Goal: Task Accomplishment & Management: Use online tool/utility

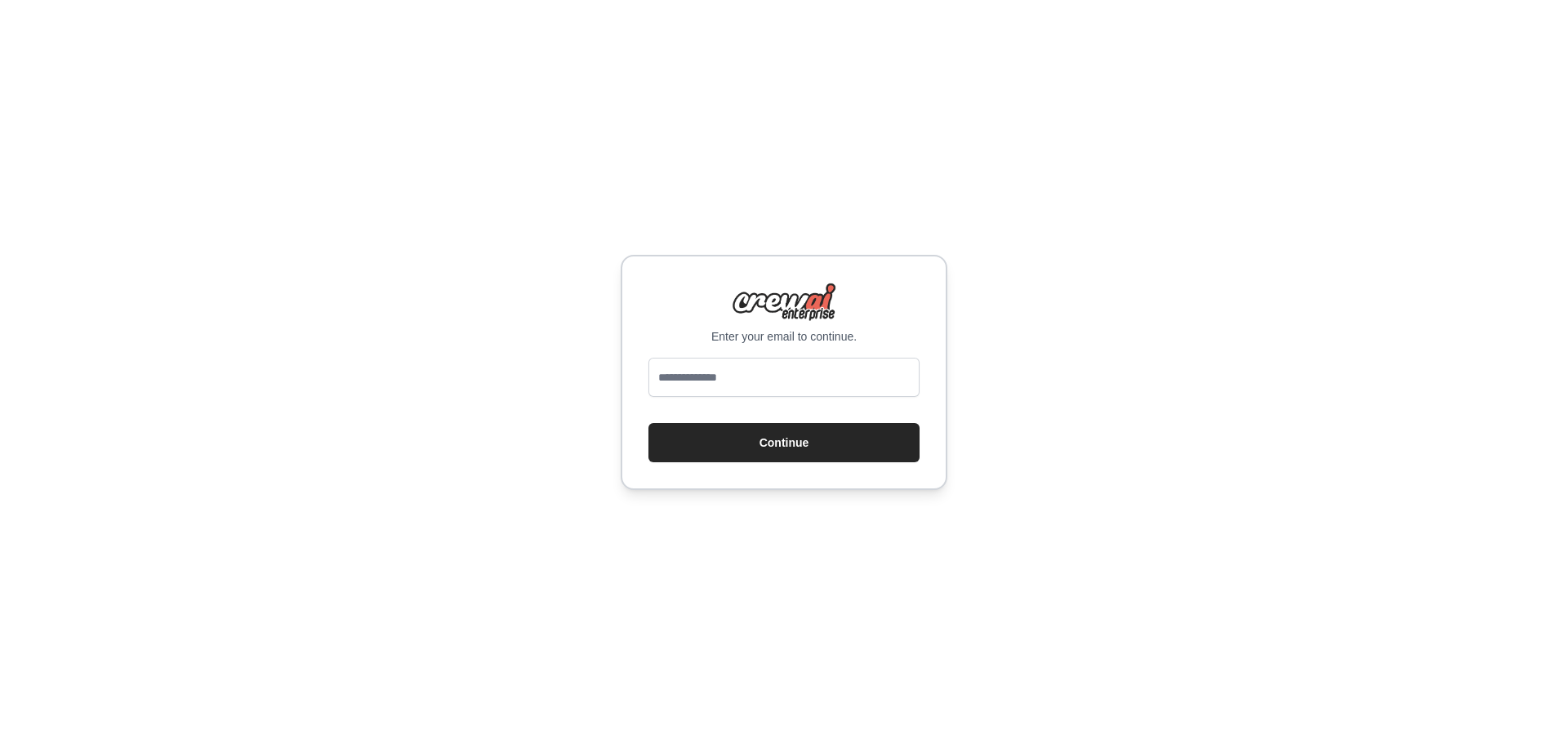
type input "**********"
click at [784, 436] on button "Continue" at bounding box center [784, 443] width 271 height 39
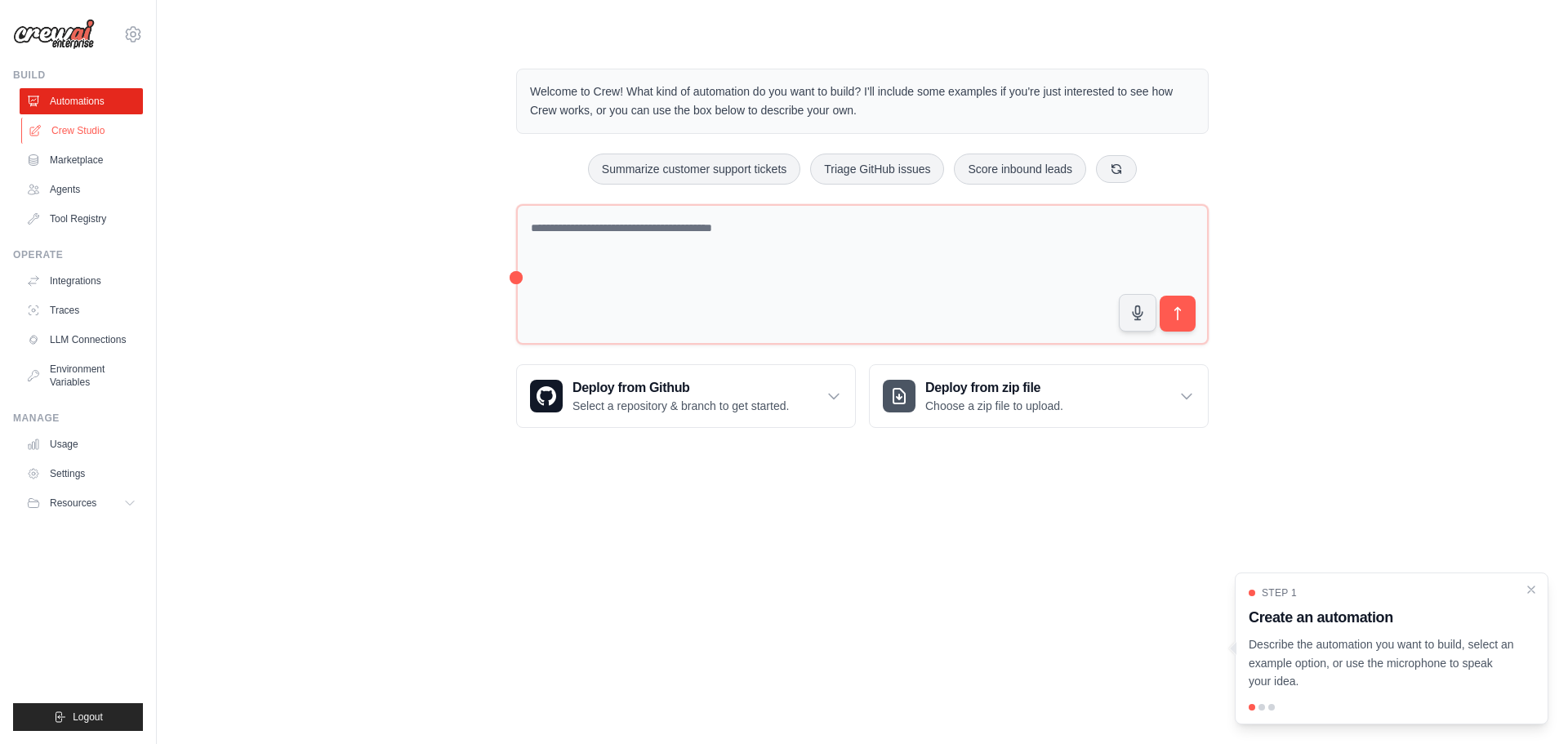
click at [106, 135] on link "Crew Studio" at bounding box center [82, 131] width 123 height 27
click at [106, 135] on link "Crew Studio" at bounding box center [81, 131] width 123 height 27
click at [71, 123] on link "Crew Studio" at bounding box center [82, 131] width 123 height 27
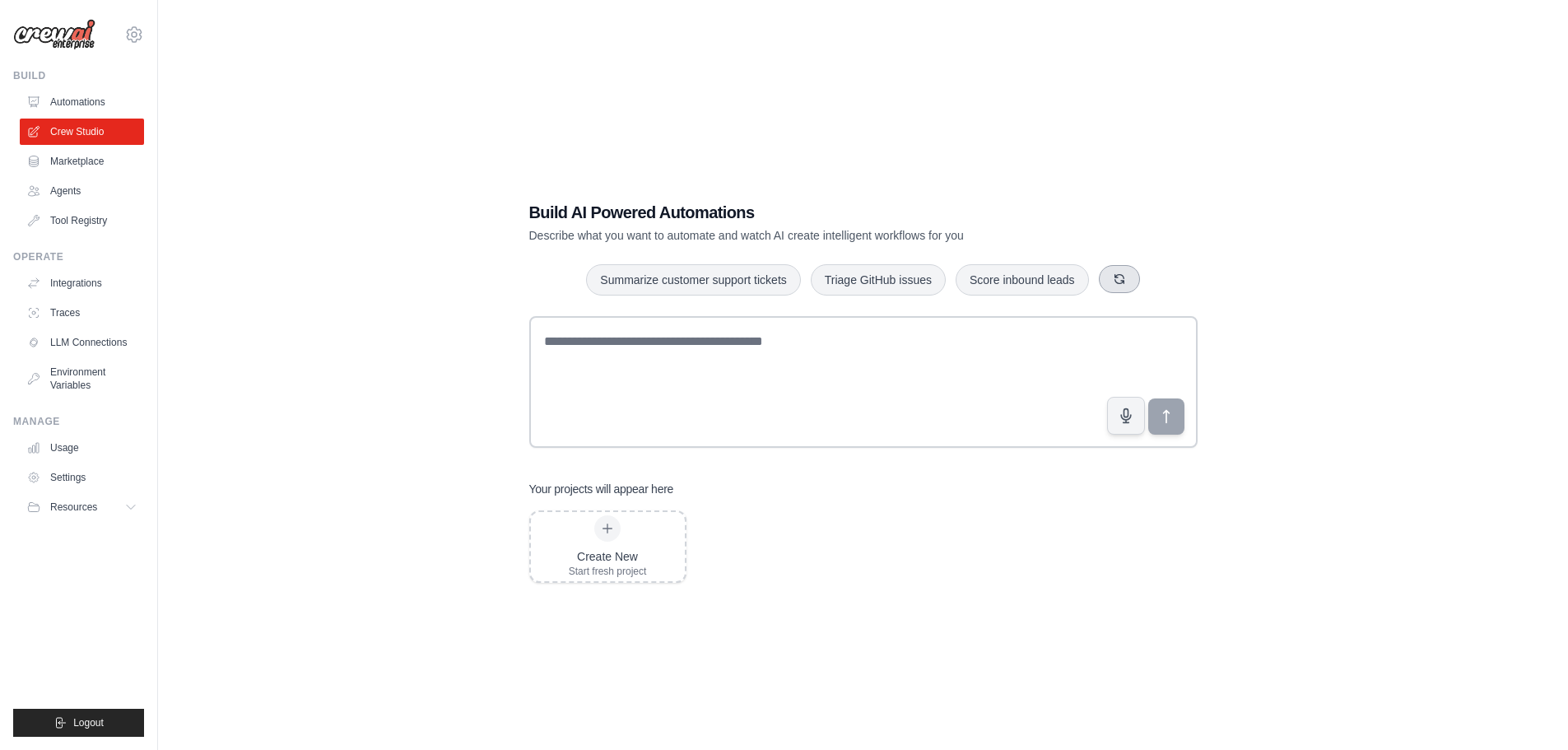
click at [1113, 272] on icon "button" at bounding box center [1120, 279] width 13 height 13
click at [1113, 272] on button "button" at bounding box center [1126, 279] width 41 height 28
click at [1101, 266] on button "button" at bounding box center [1121, 279] width 41 height 28
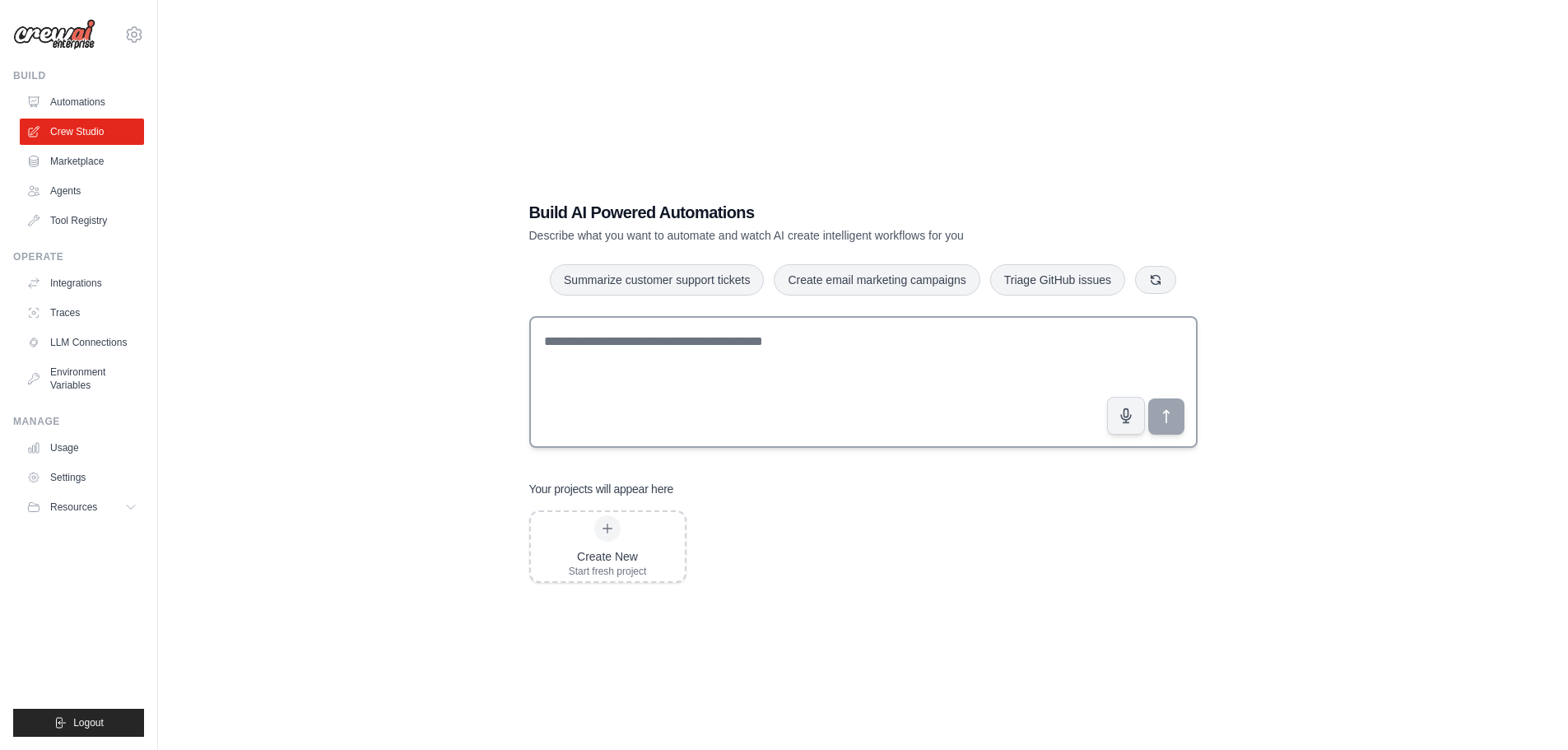
click at [1135, 266] on button "button" at bounding box center [1155, 279] width 41 height 28
click at [1142, 266] on button "button" at bounding box center [1162, 279] width 41 height 28
click at [1093, 266] on button "button" at bounding box center [1113, 279] width 41 height 28
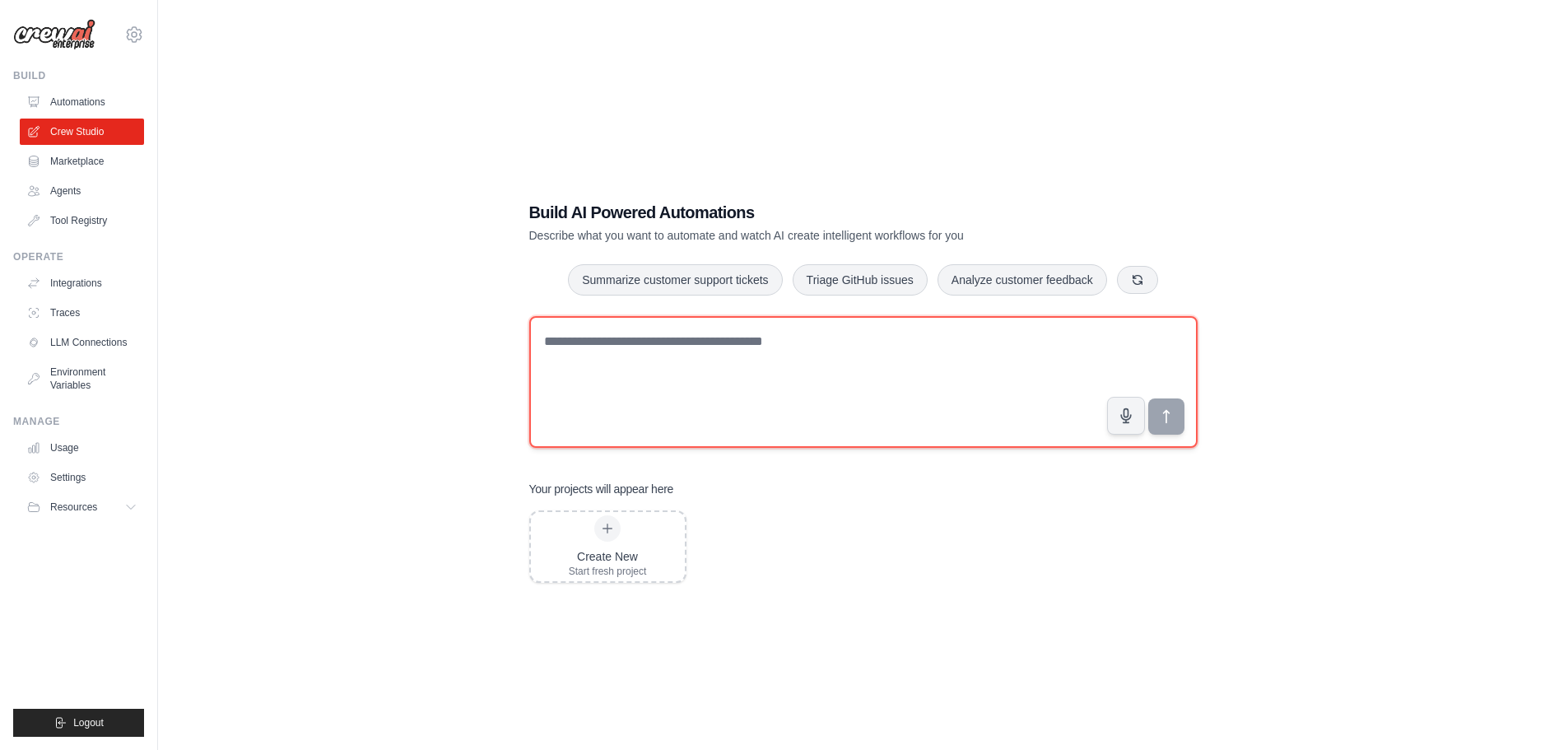
click at [926, 392] on textarea at bounding box center [863, 382] width 668 height 132
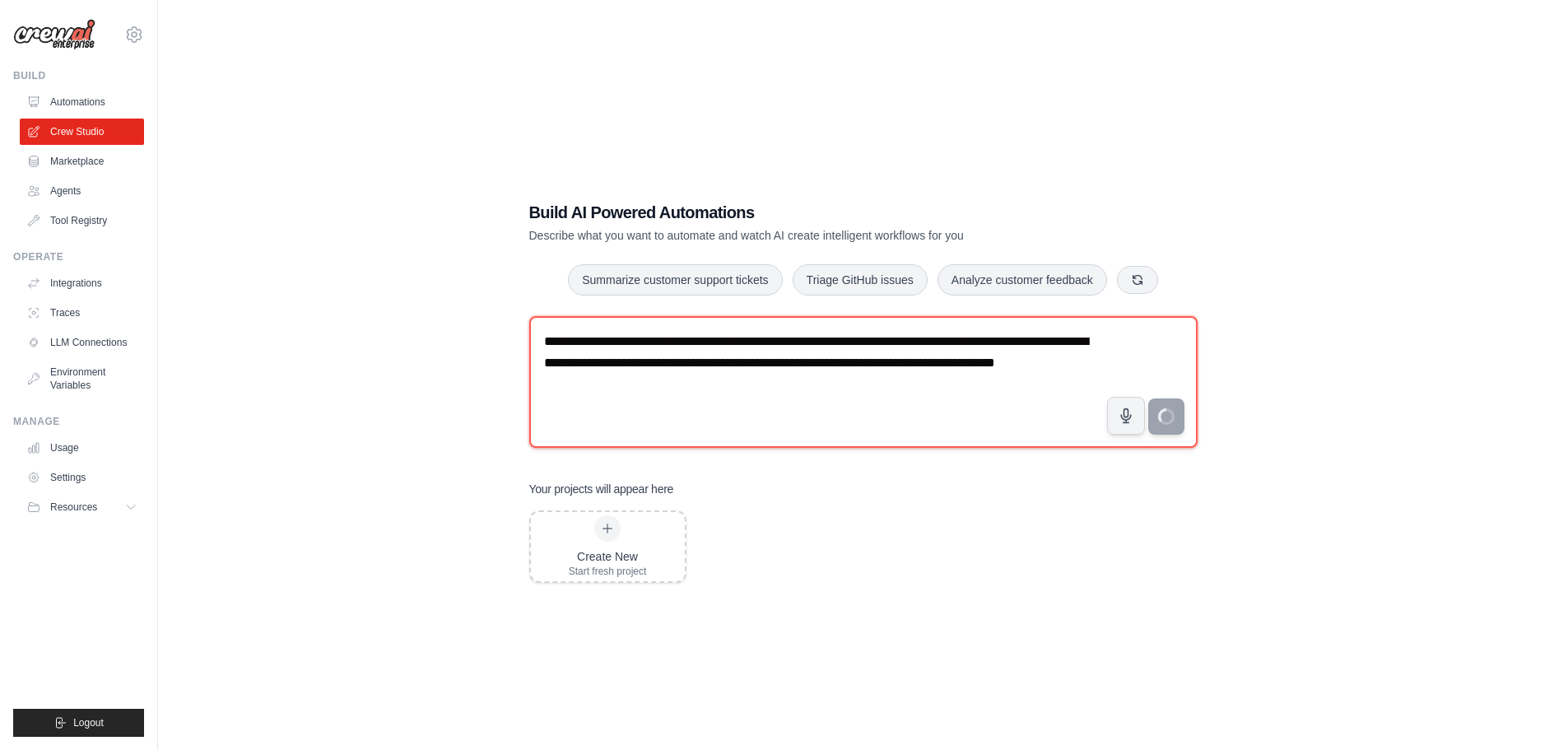
type textarea "**********"
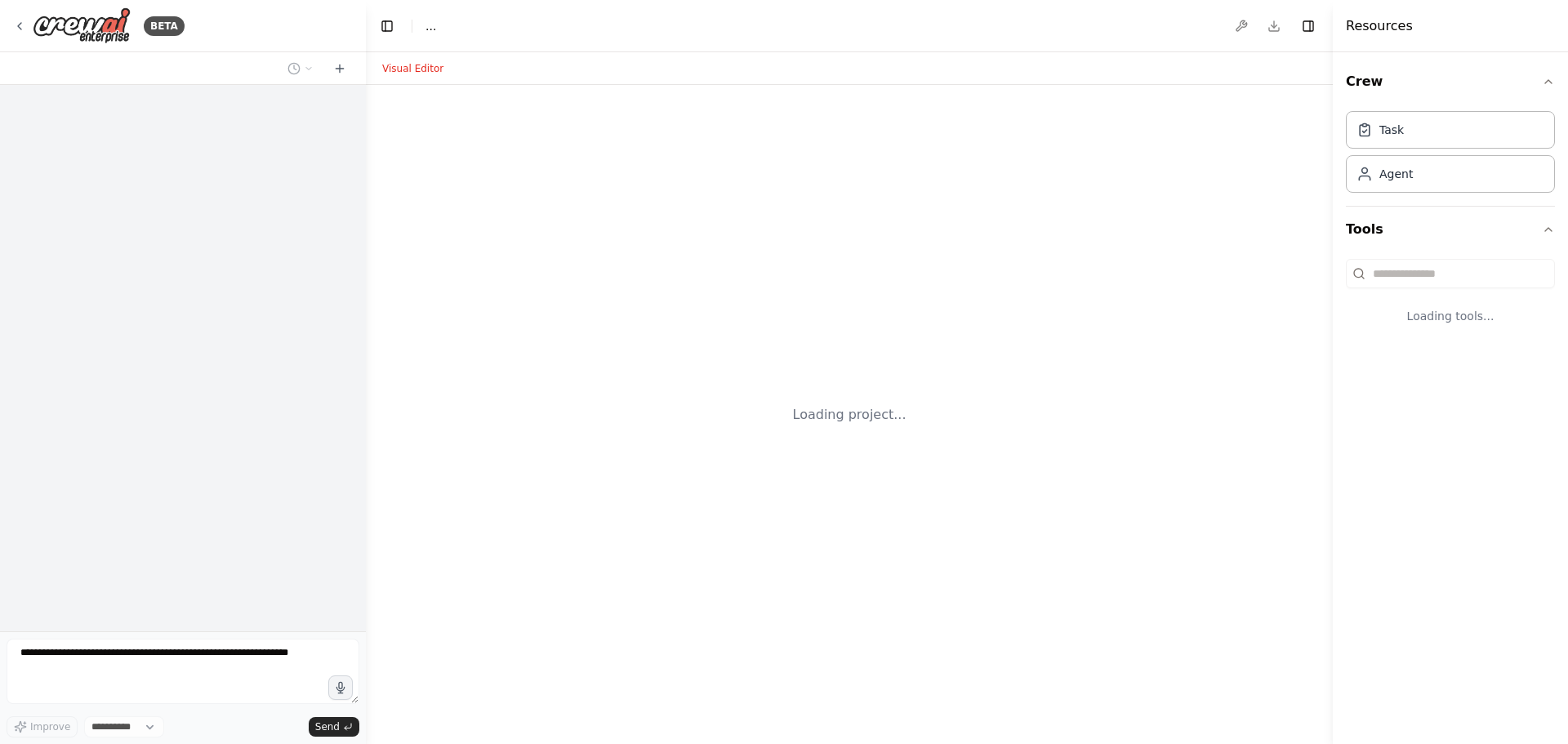
select select "****"
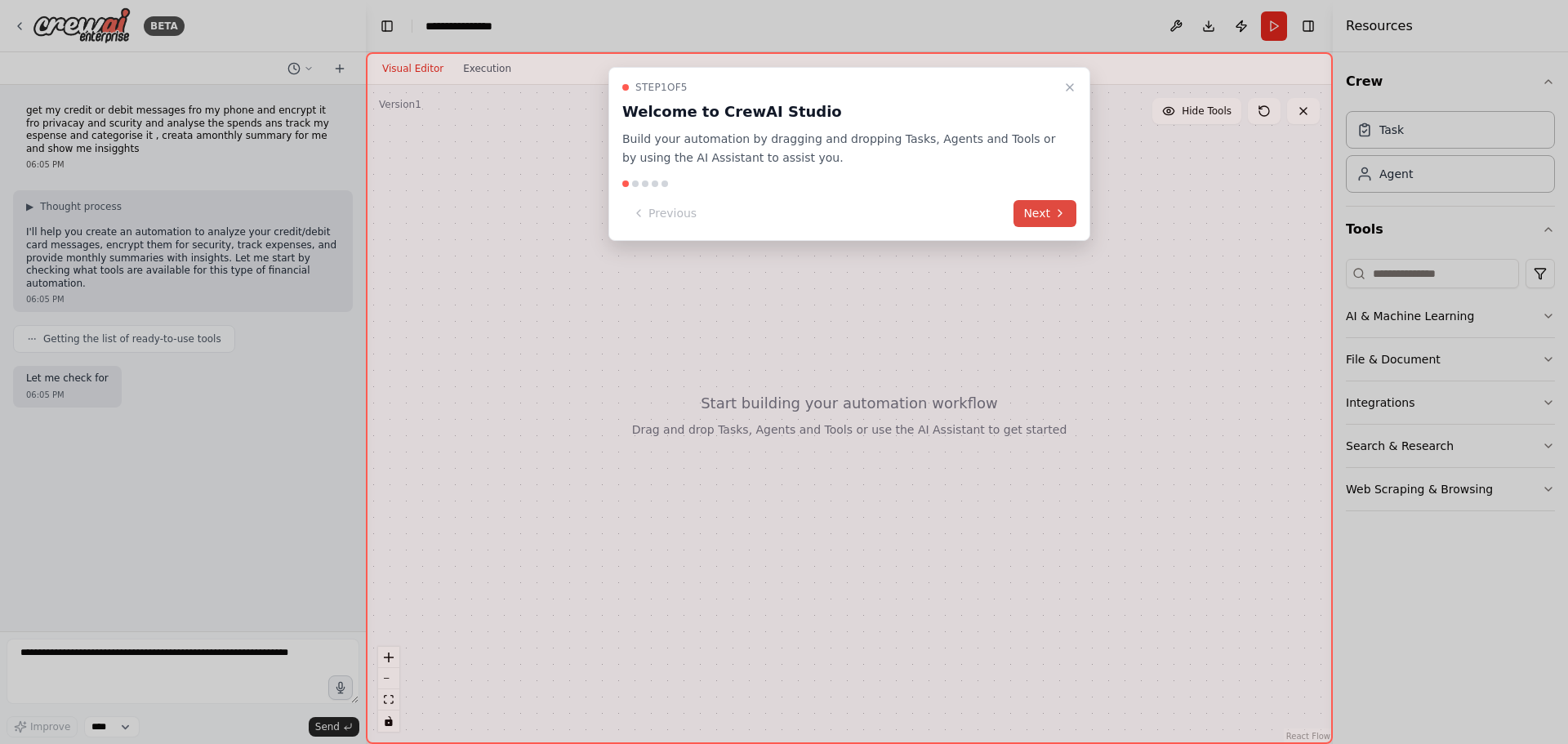
click at [1051, 216] on button "Next" at bounding box center [1045, 213] width 63 height 27
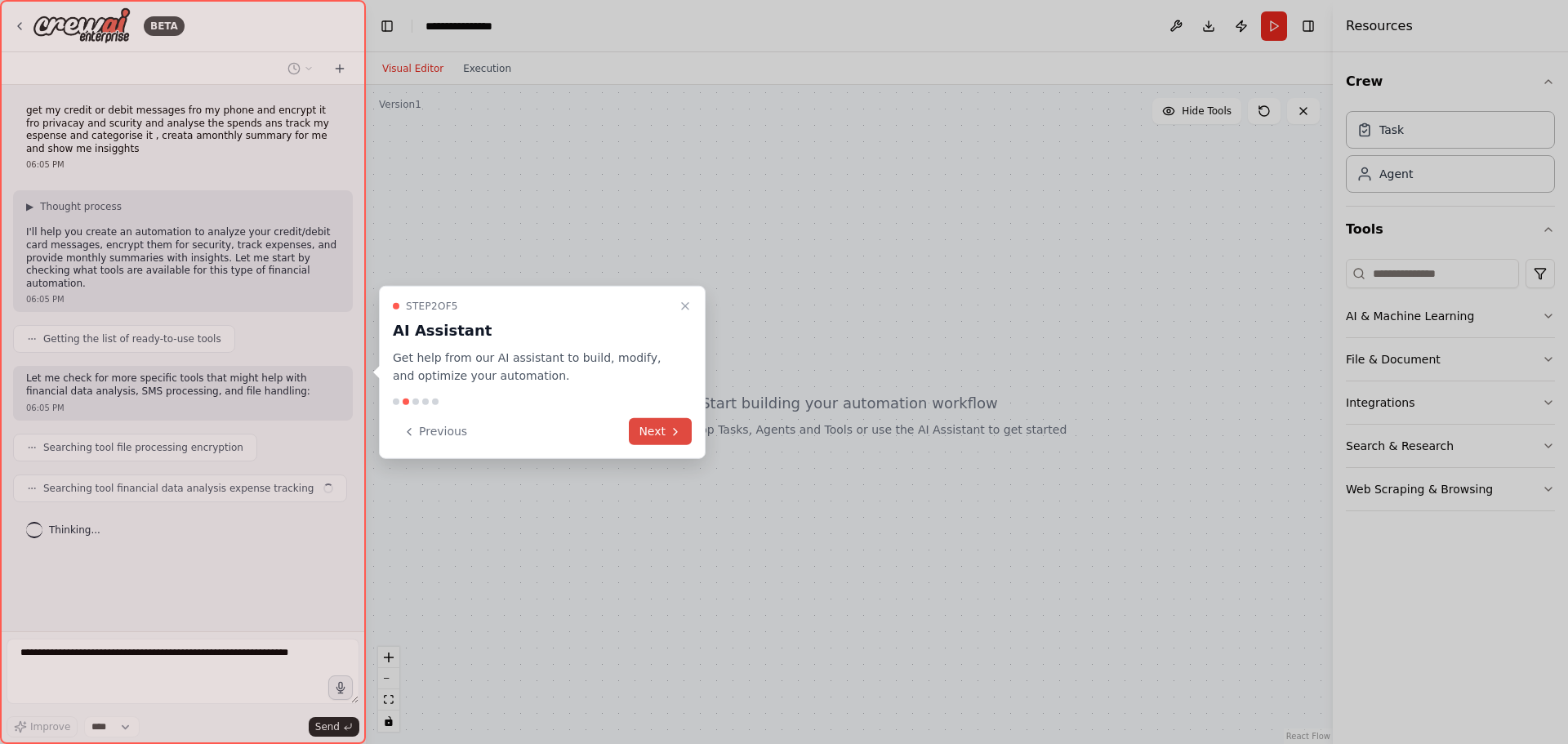
click at [656, 430] on button "Next" at bounding box center [660, 431] width 63 height 27
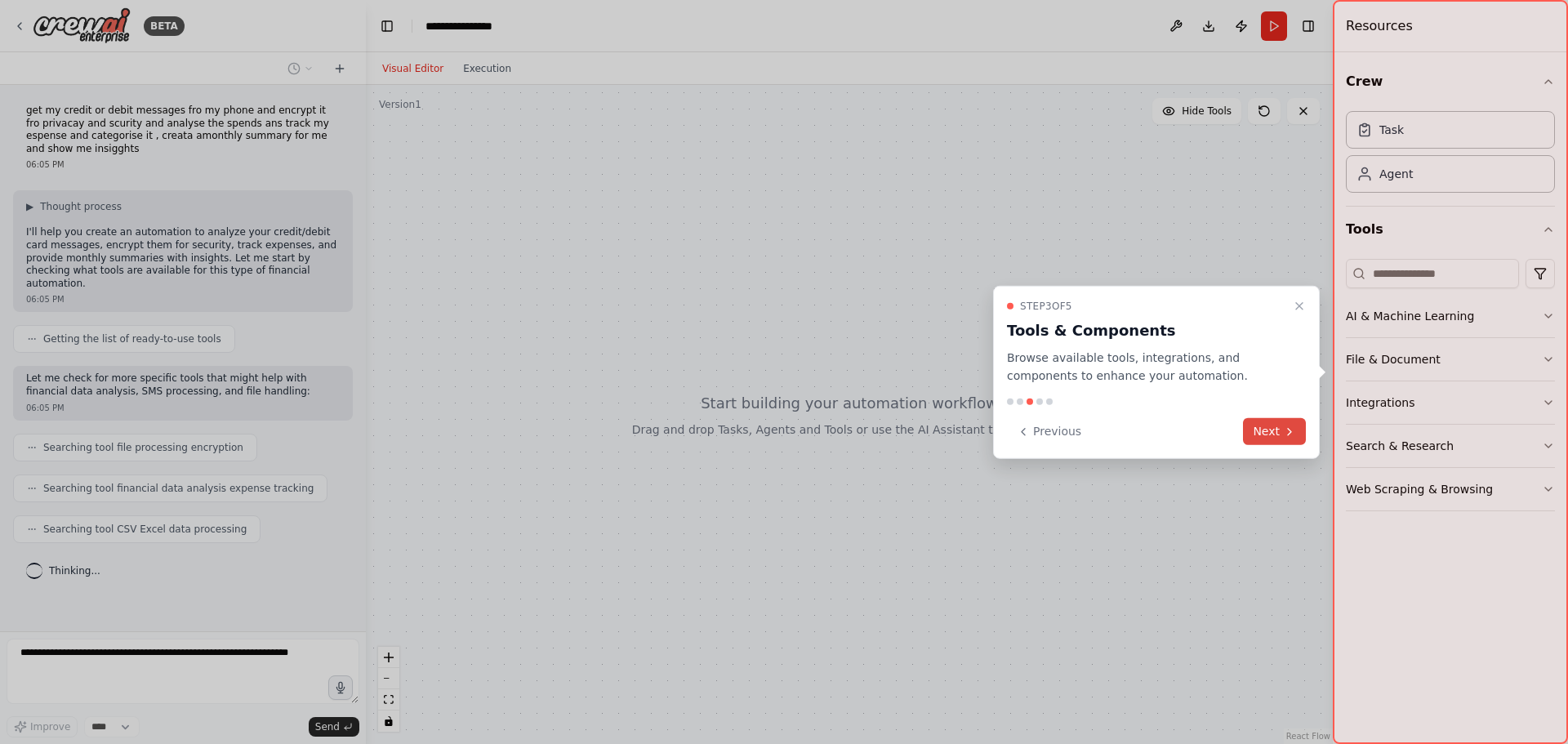
click at [1258, 444] on button "Next" at bounding box center [1274, 431] width 63 height 27
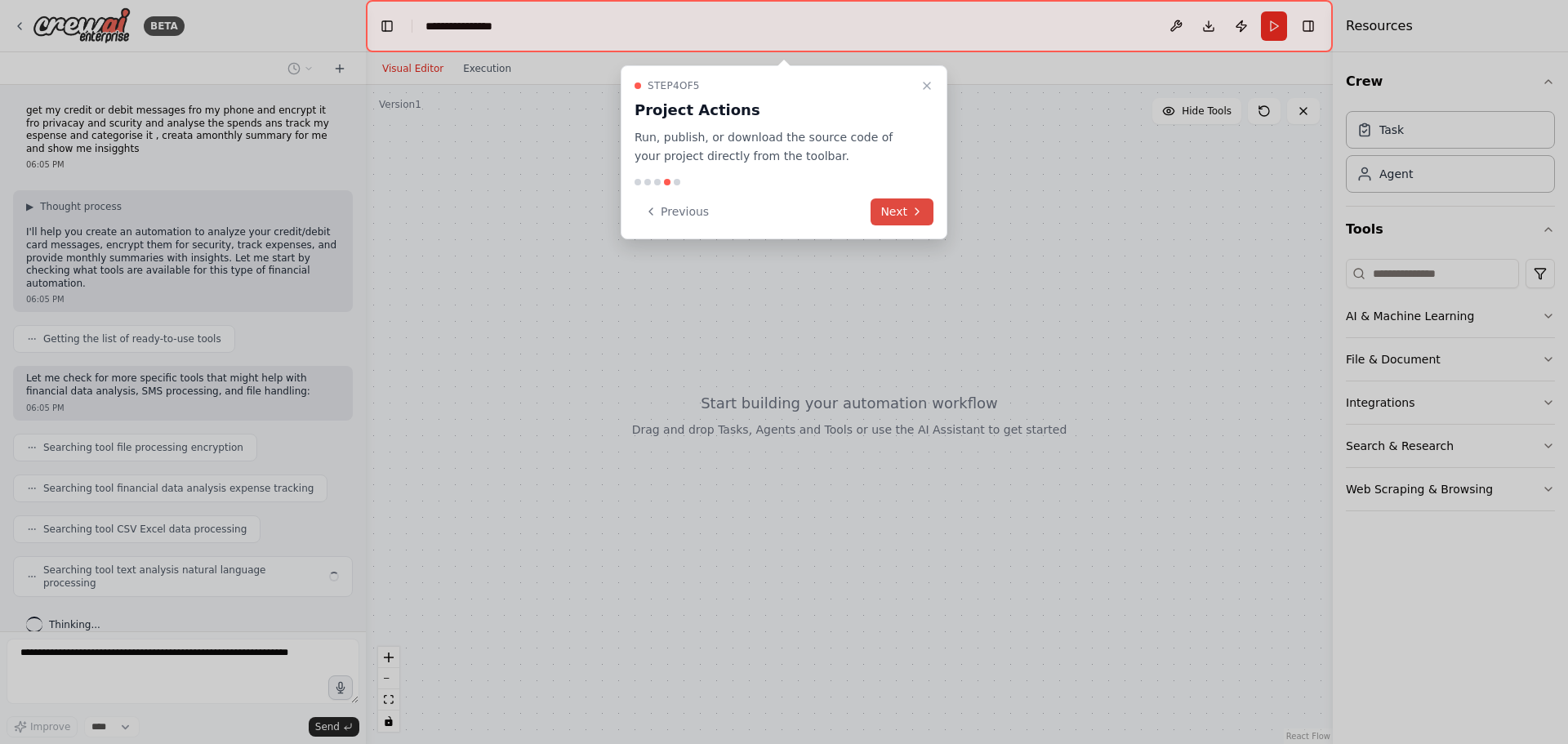
click at [901, 224] on button "Next" at bounding box center [902, 211] width 63 height 27
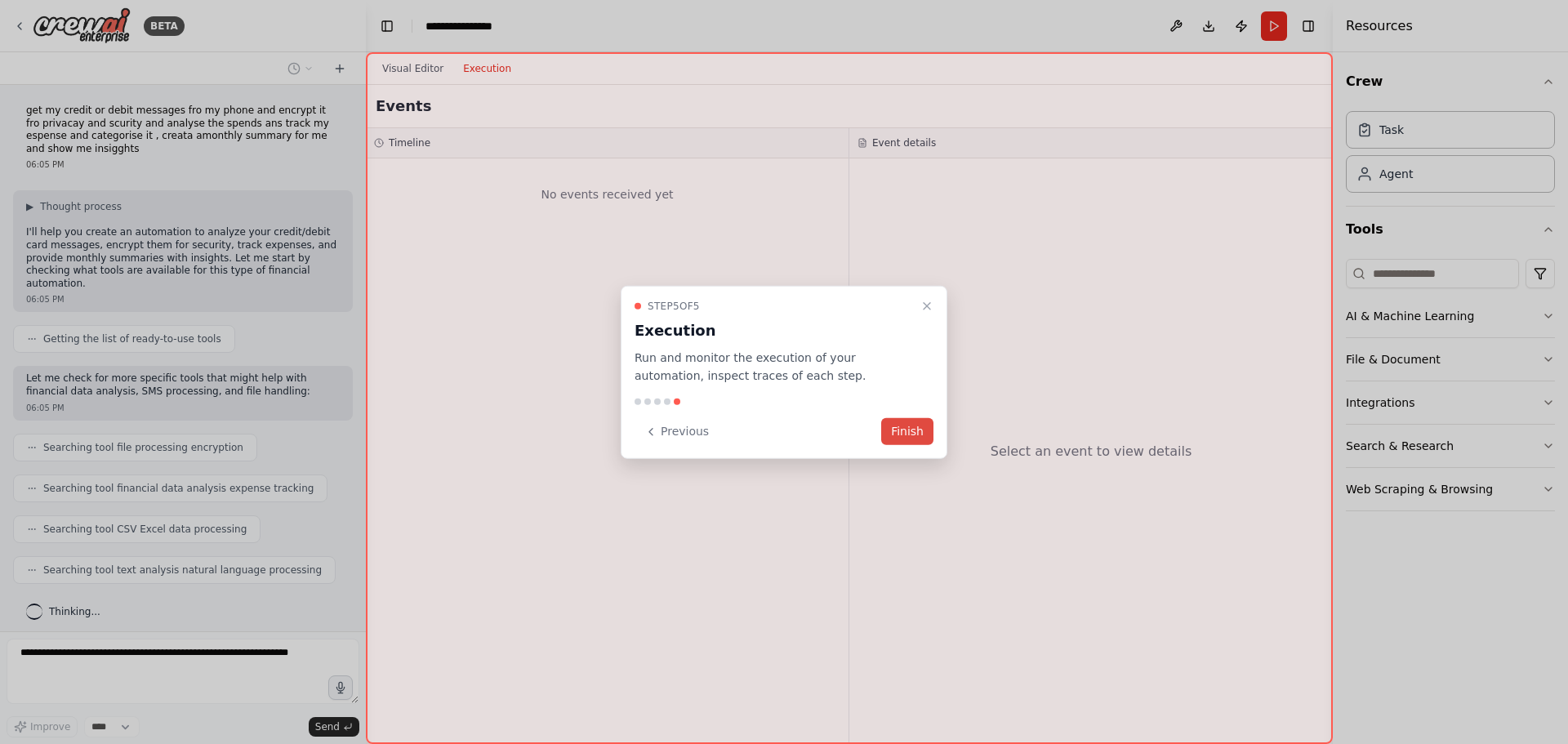
click at [910, 445] on button "Finish" at bounding box center [907, 431] width 52 height 27
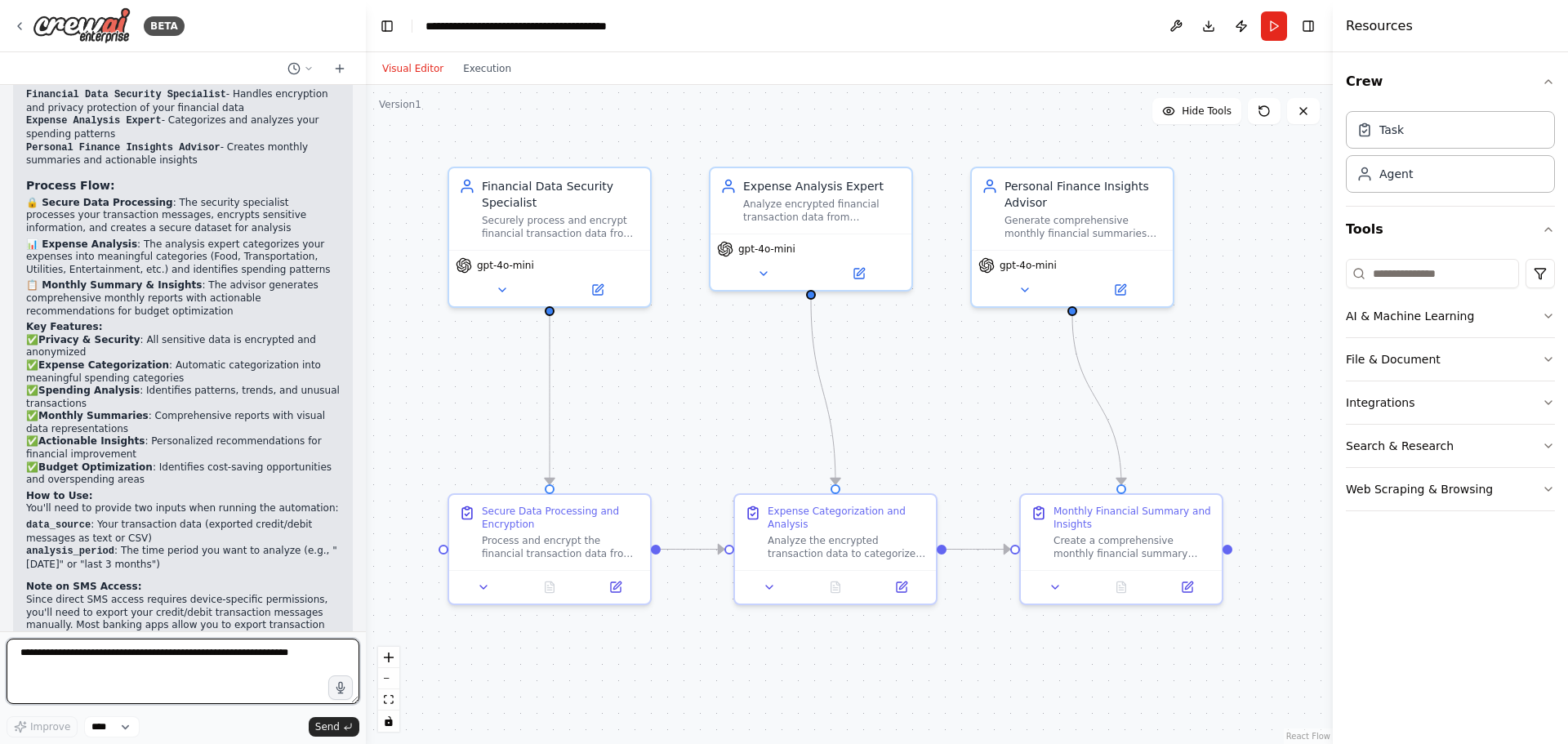
scroll to position [1581, 0]
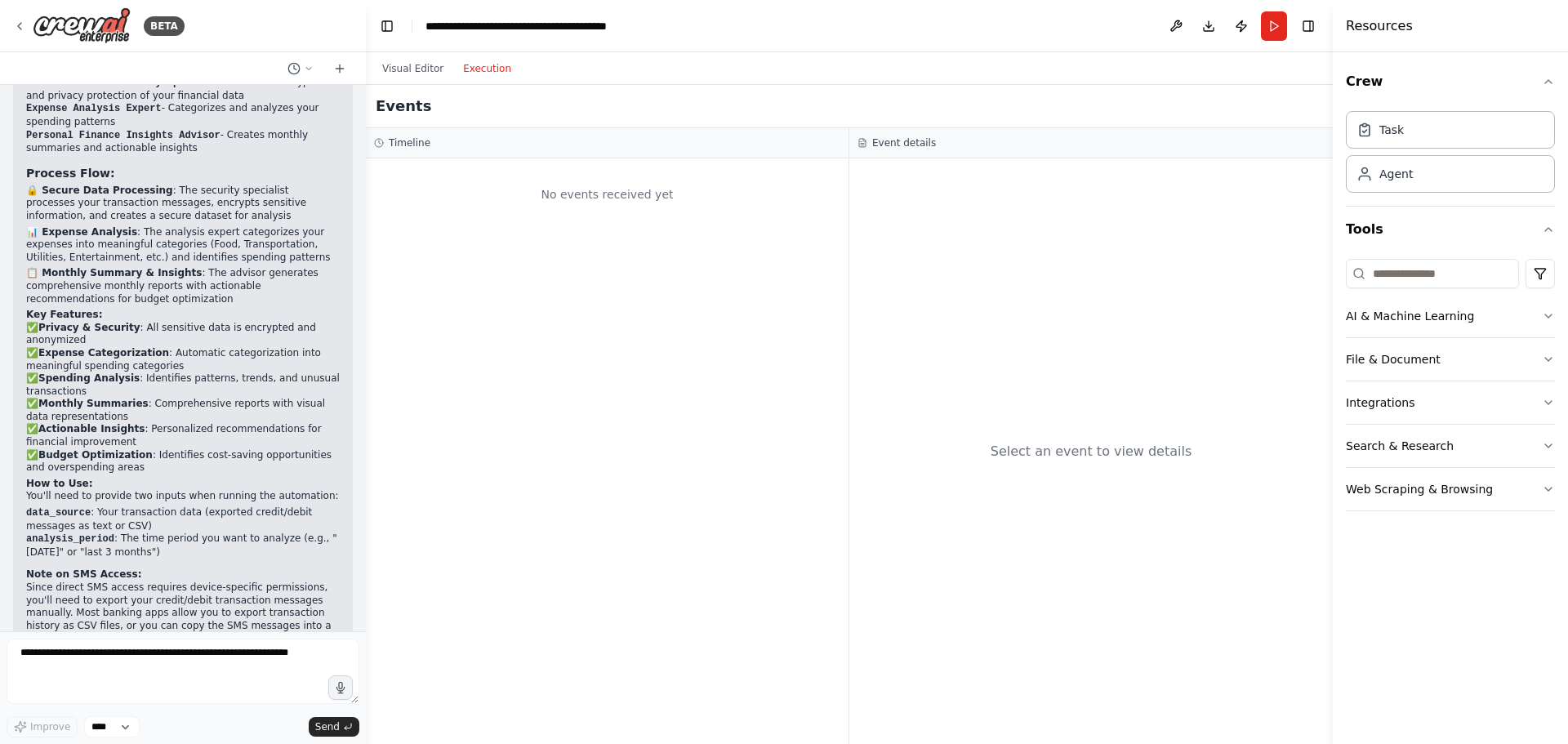
click at [490, 69] on button "Execution" at bounding box center [487, 68] width 68 height 20
click at [394, 84] on div "Visual Editor Execution" at bounding box center [446, 68] width 149 height 32
click at [426, 54] on div "Visual Editor Execution" at bounding box center [446, 68] width 149 height 32
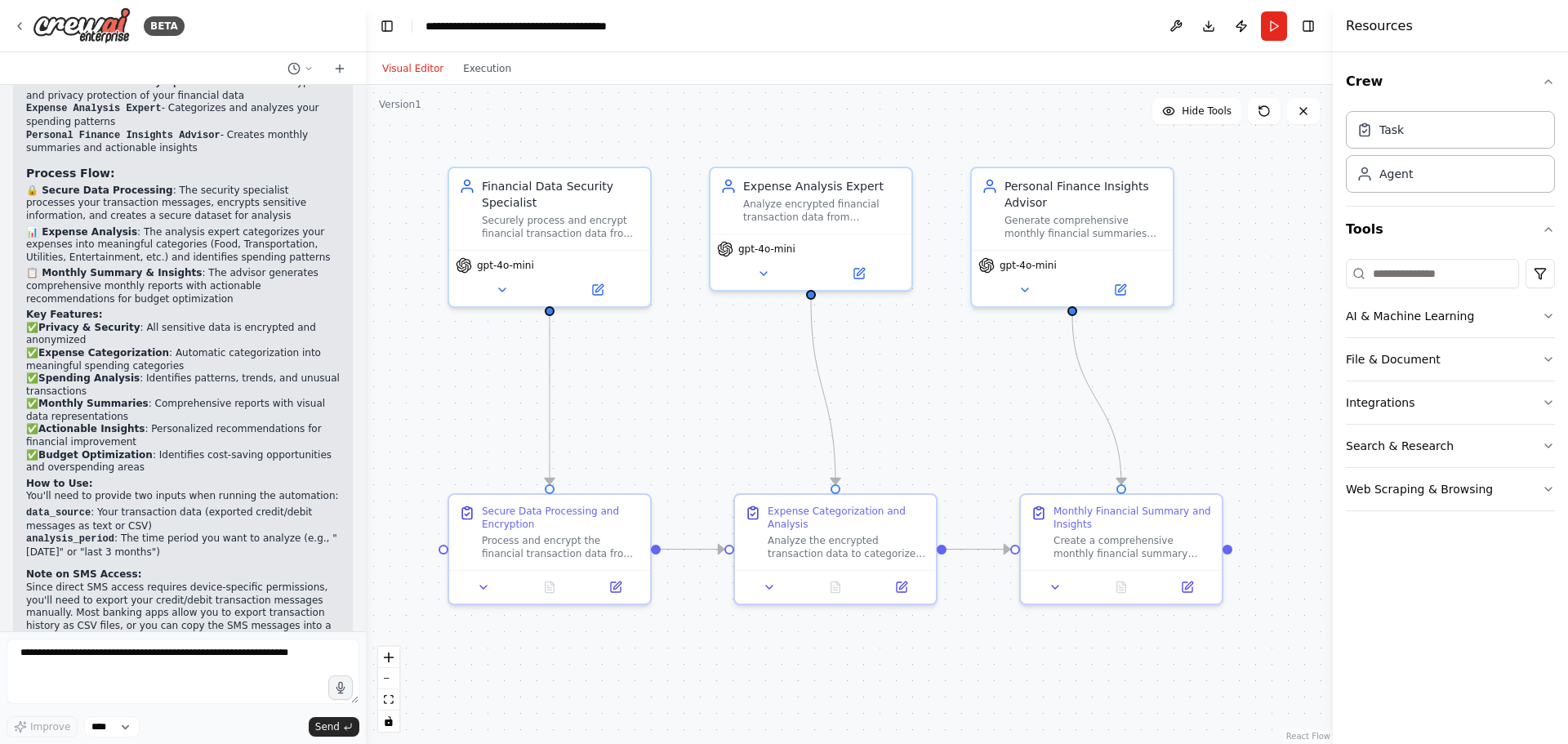
click at [409, 66] on button "Visual Editor" at bounding box center [412, 68] width 81 height 20
click at [472, 67] on button "Execution" at bounding box center [487, 68] width 68 height 20
click at [412, 69] on button "Visual Editor" at bounding box center [412, 68] width 81 height 20
click at [151, 661] on textarea at bounding box center [183, 671] width 352 height 65
type textarea "**********"
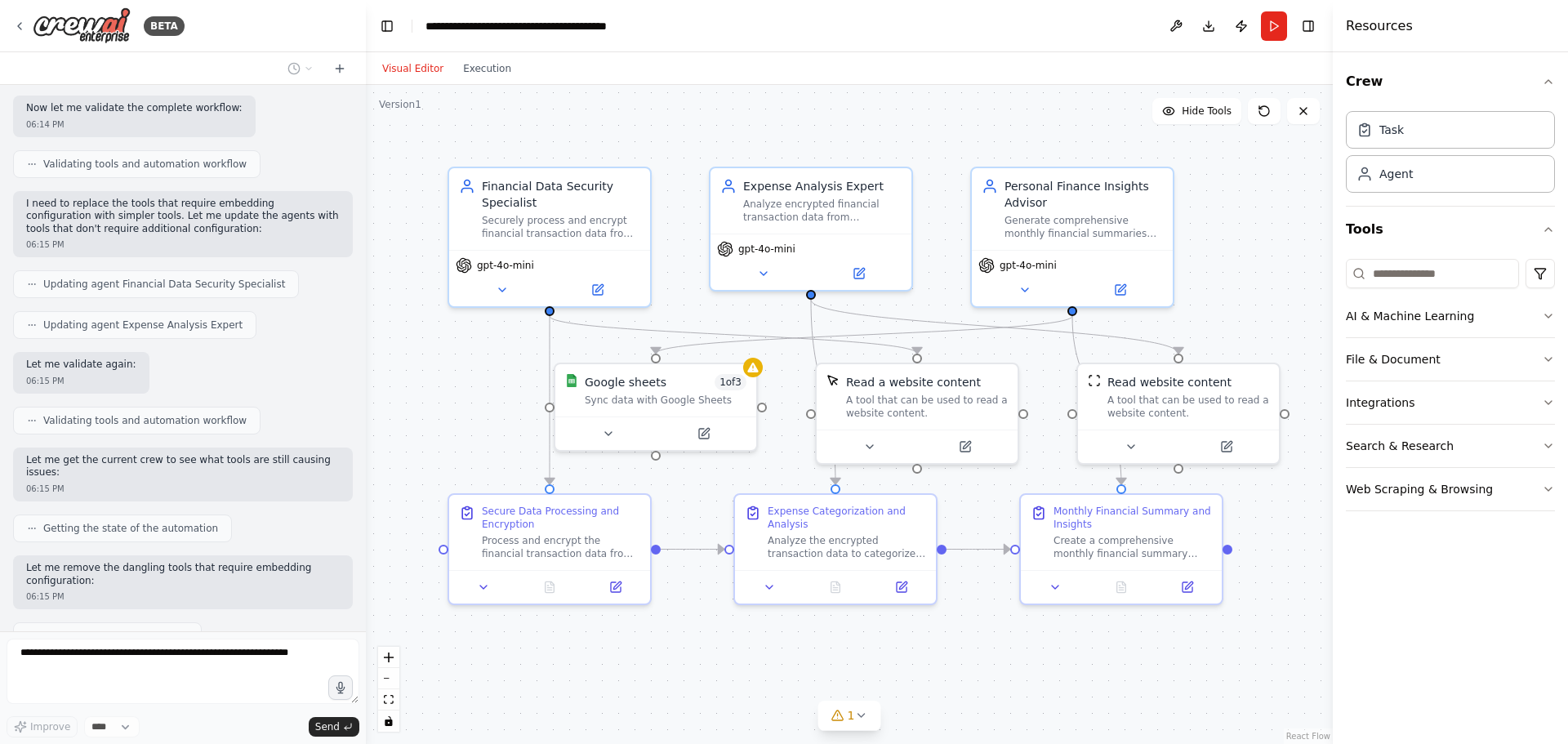
scroll to position [2874, 0]
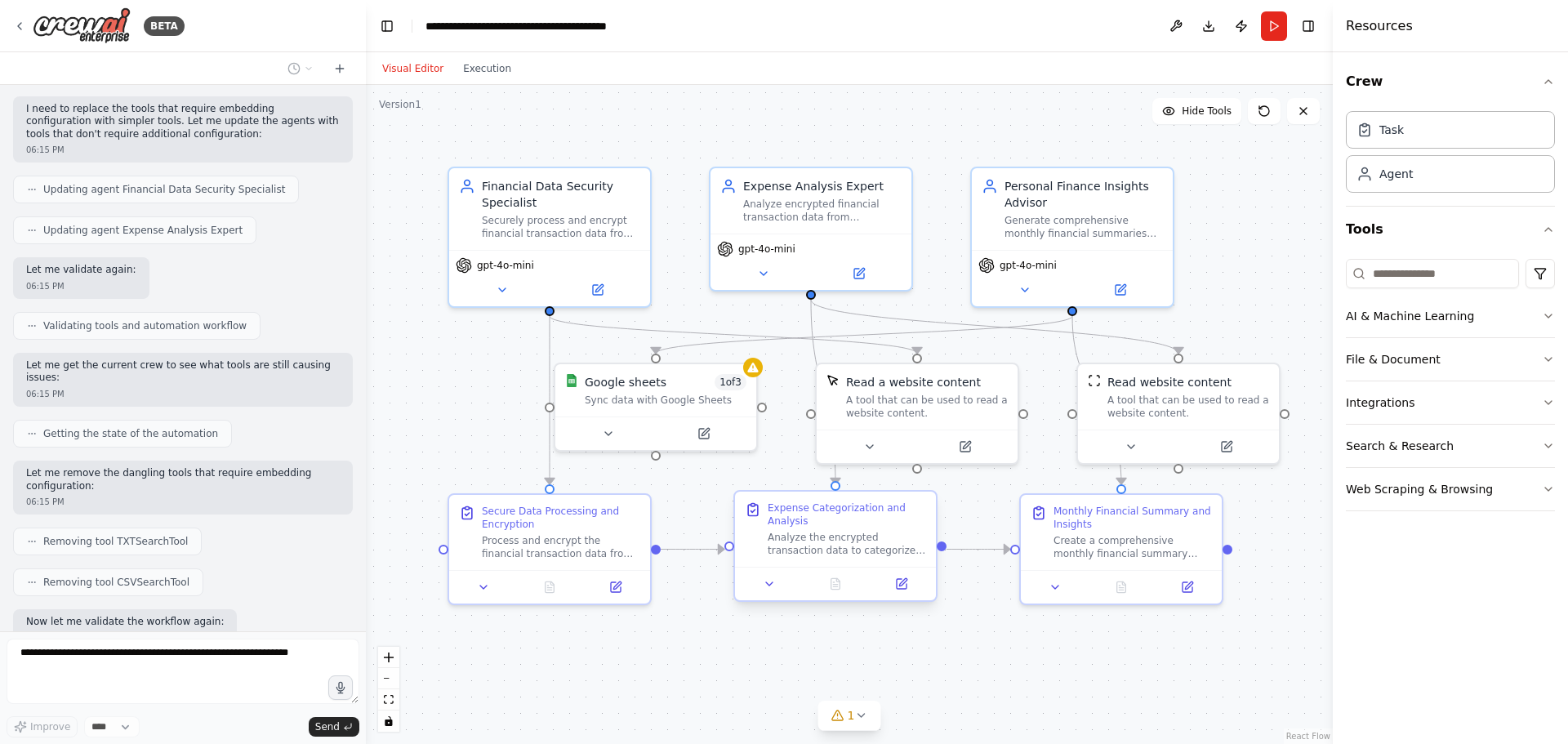
click at [815, 560] on div "Expense Categorization and Analysis Analyze the encrypted transaction data to c…" at bounding box center [836, 529] width 201 height 75
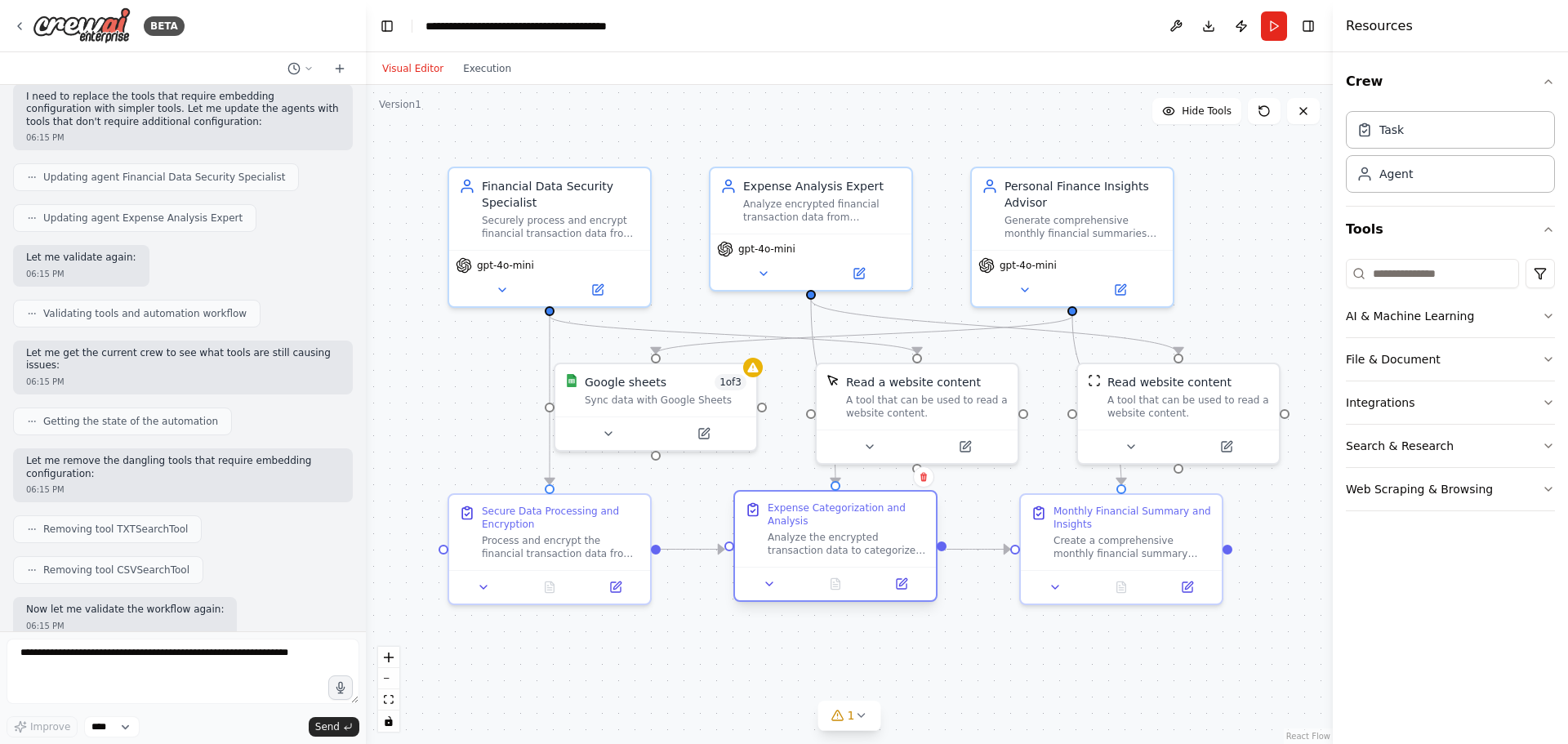
click at [815, 560] on div "Expense Categorization and Analysis Analyze the encrypted transaction data to c…" at bounding box center [836, 529] width 201 height 75
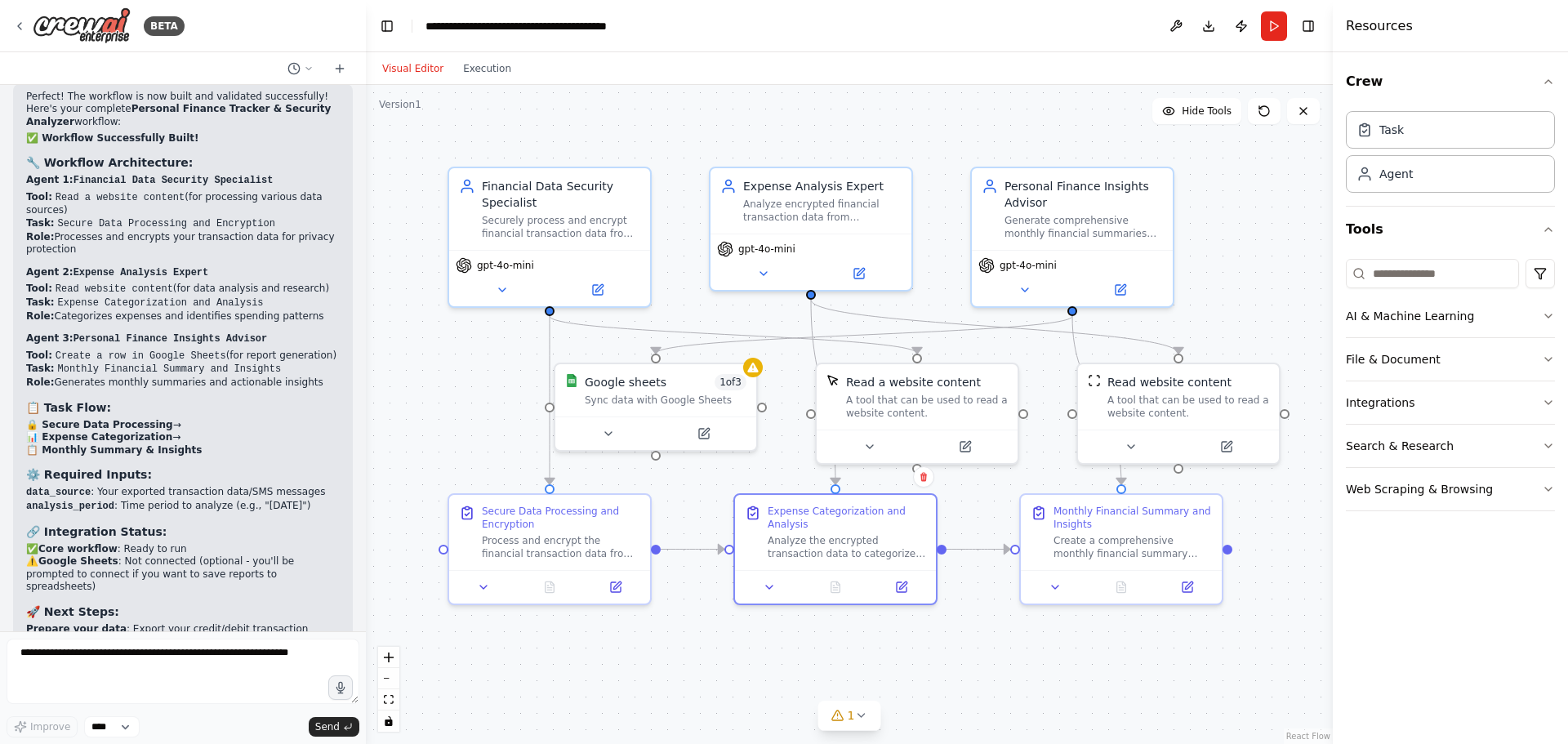
scroll to position [3508, 0]
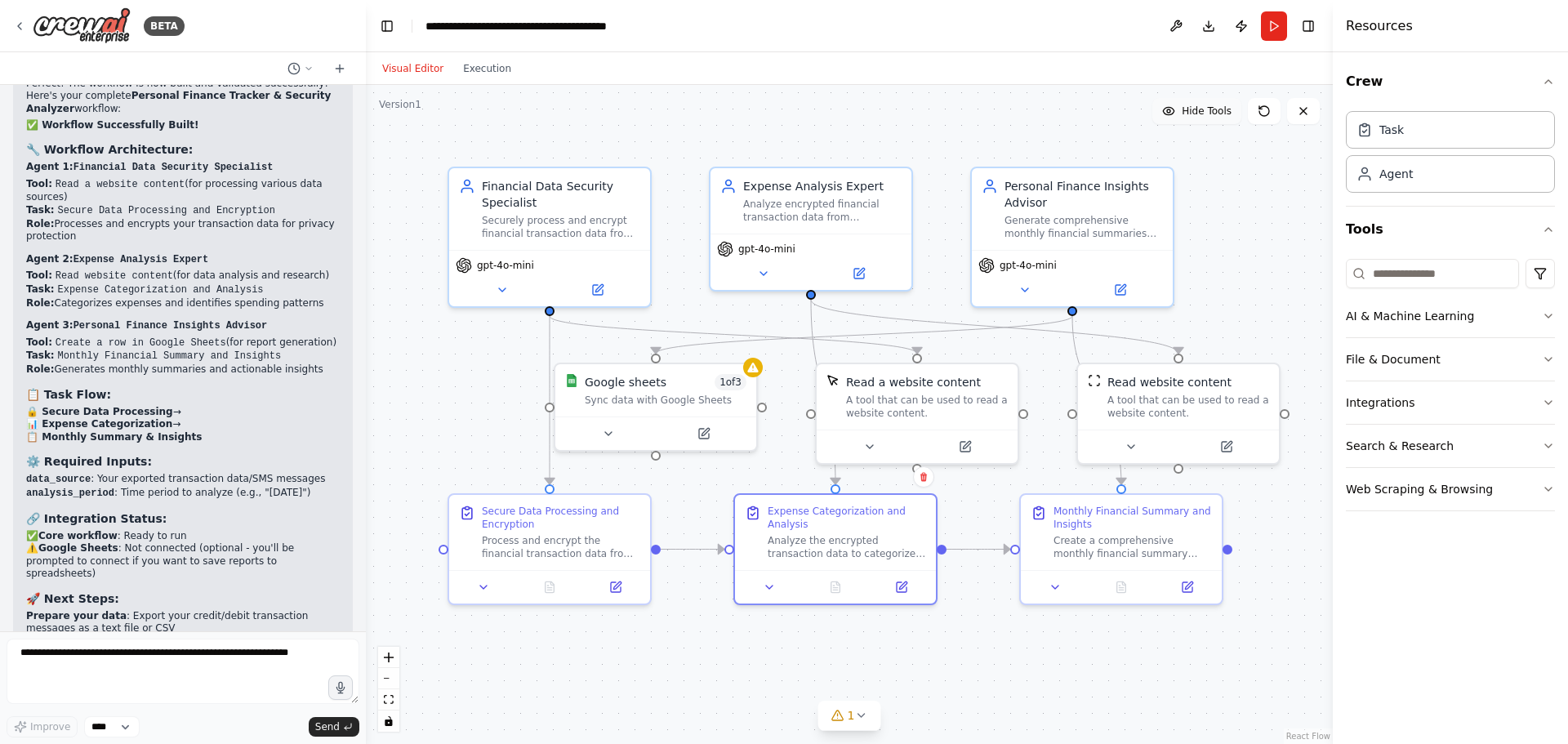
click at [1221, 116] on span "Hide Tools" at bounding box center [1206, 111] width 50 height 13
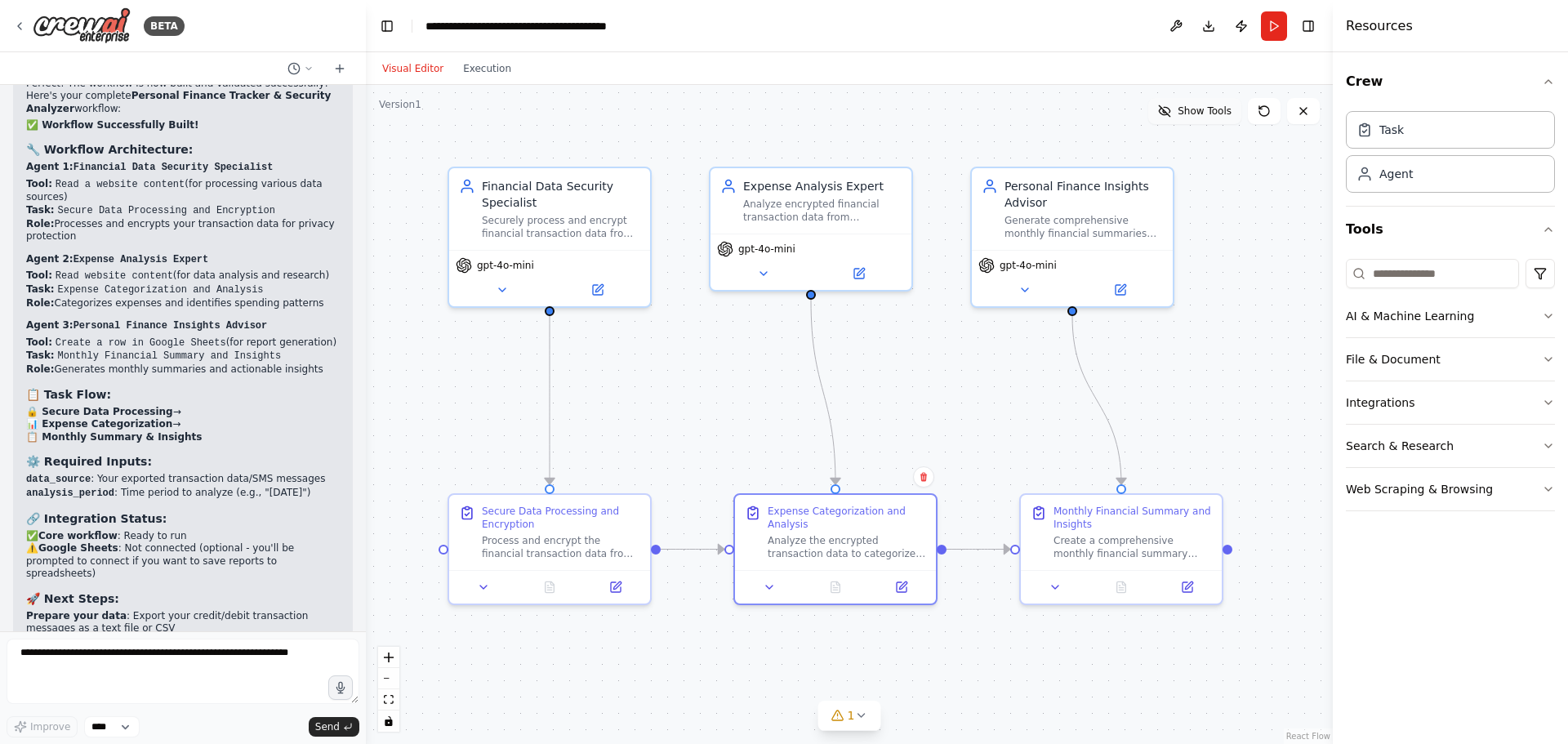
click at [1221, 116] on span "Show Tools" at bounding box center [1204, 111] width 54 height 13
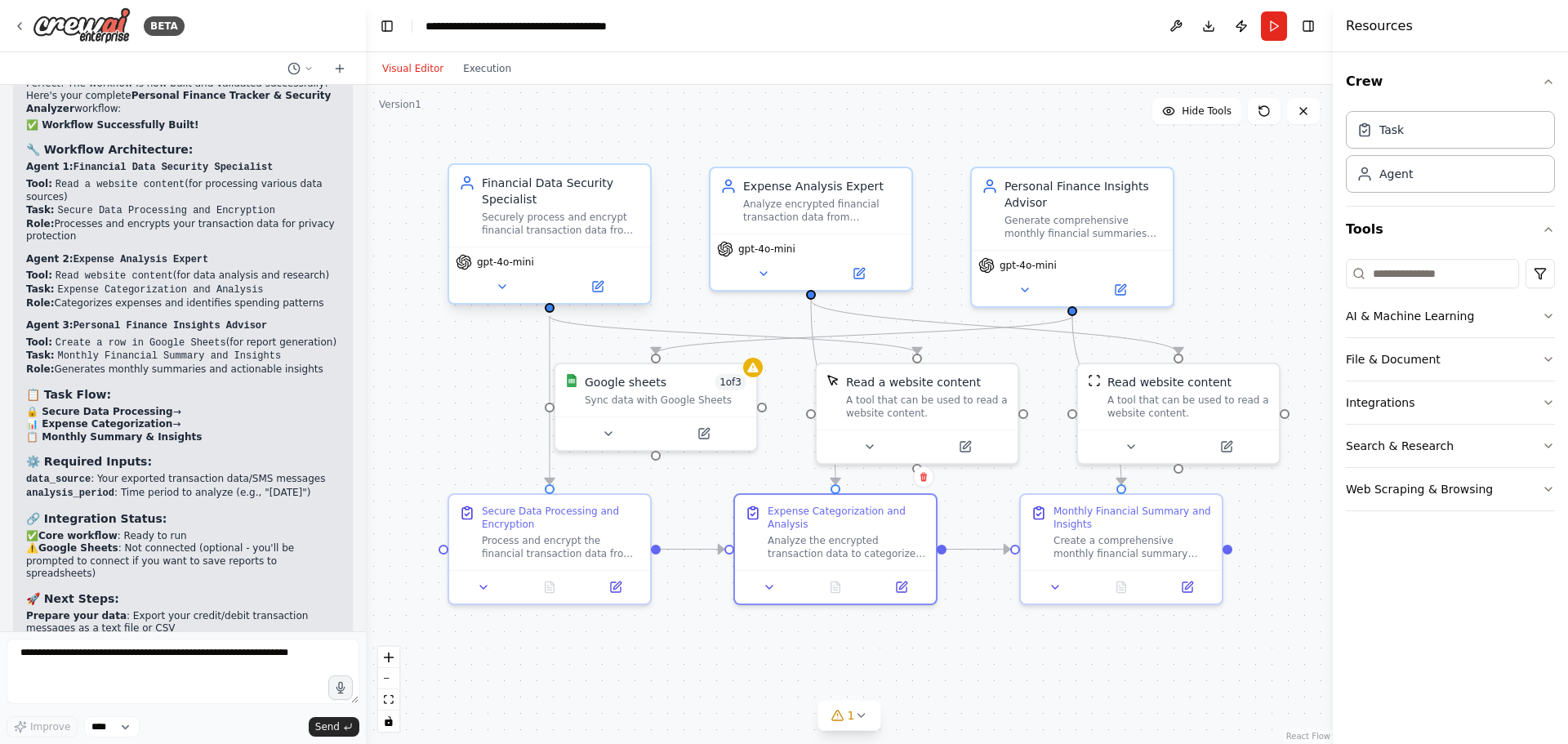
click at [614, 214] on div "Securely process and encrypt financial transaction data from {data_source} whil…" at bounding box center [561, 224] width 158 height 27
click at [704, 429] on icon at bounding box center [706, 428] width 8 height 8
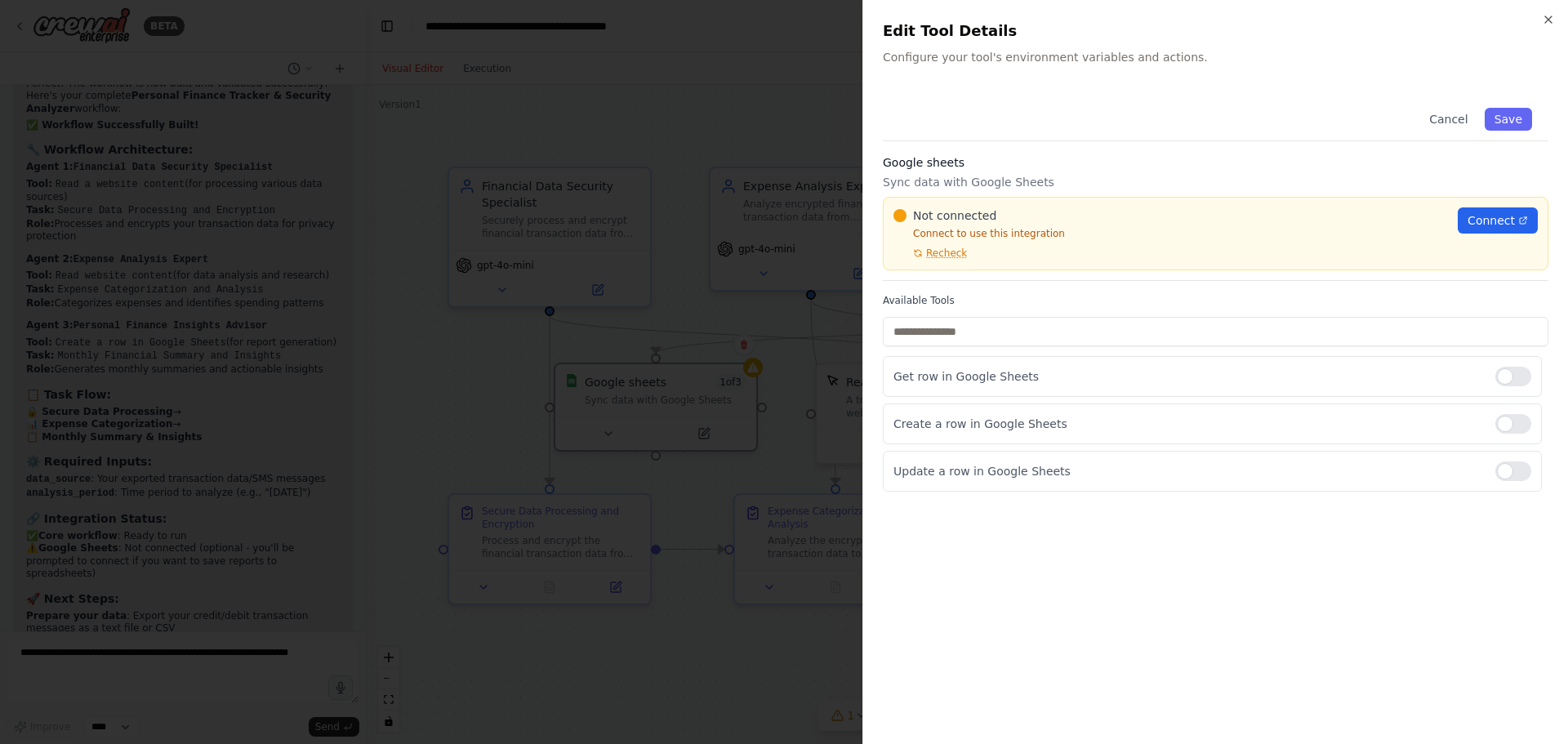
click at [695, 86] on div at bounding box center [784, 372] width 1568 height 744
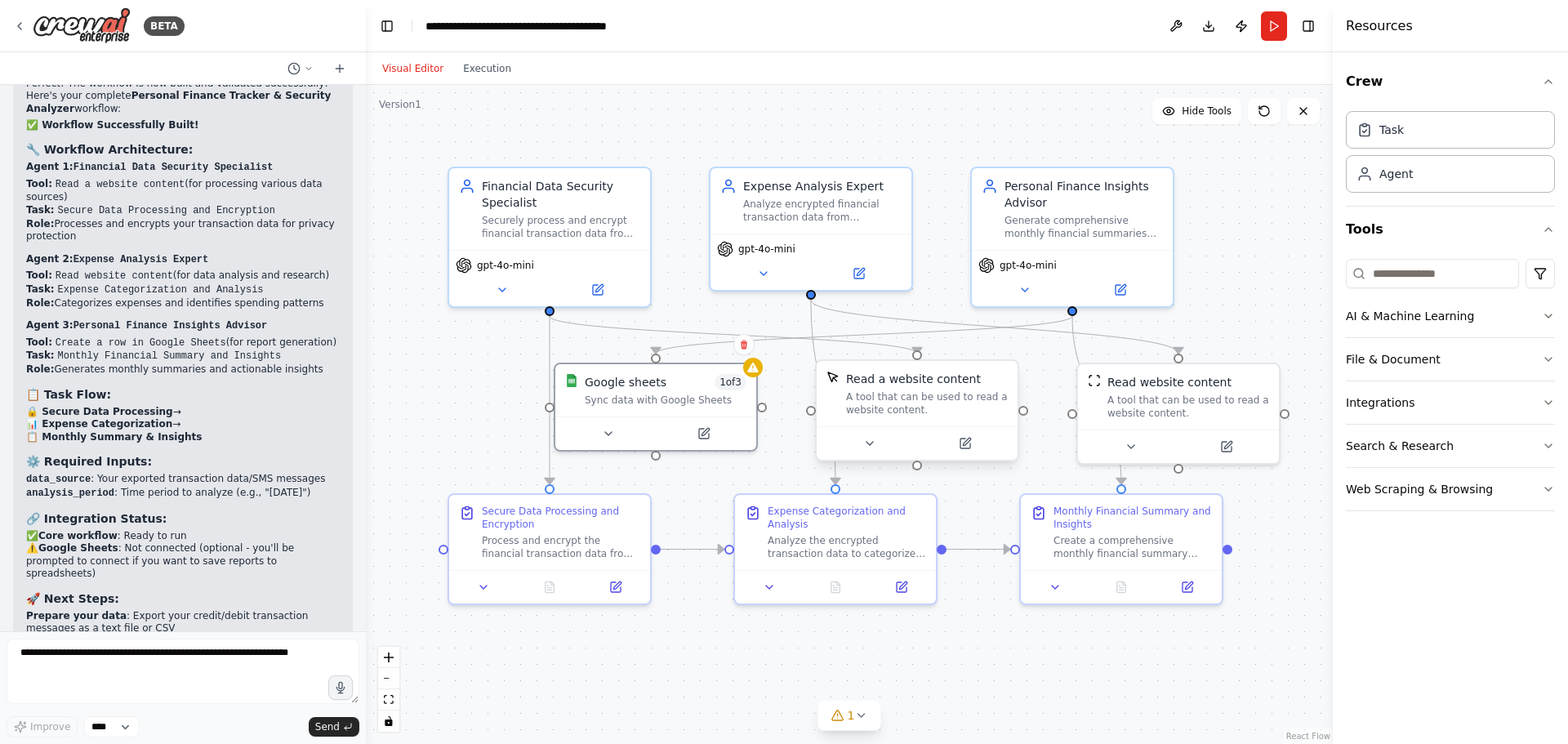
click at [951, 400] on div "A tool that can be used to read a website content." at bounding box center [927, 404] width 162 height 27
click at [968, 447] on icon at bounding box center [965, 444] width 9 height 9
click at [168, 669] on textarea at bounding box center [183, 671] width 352 height 65
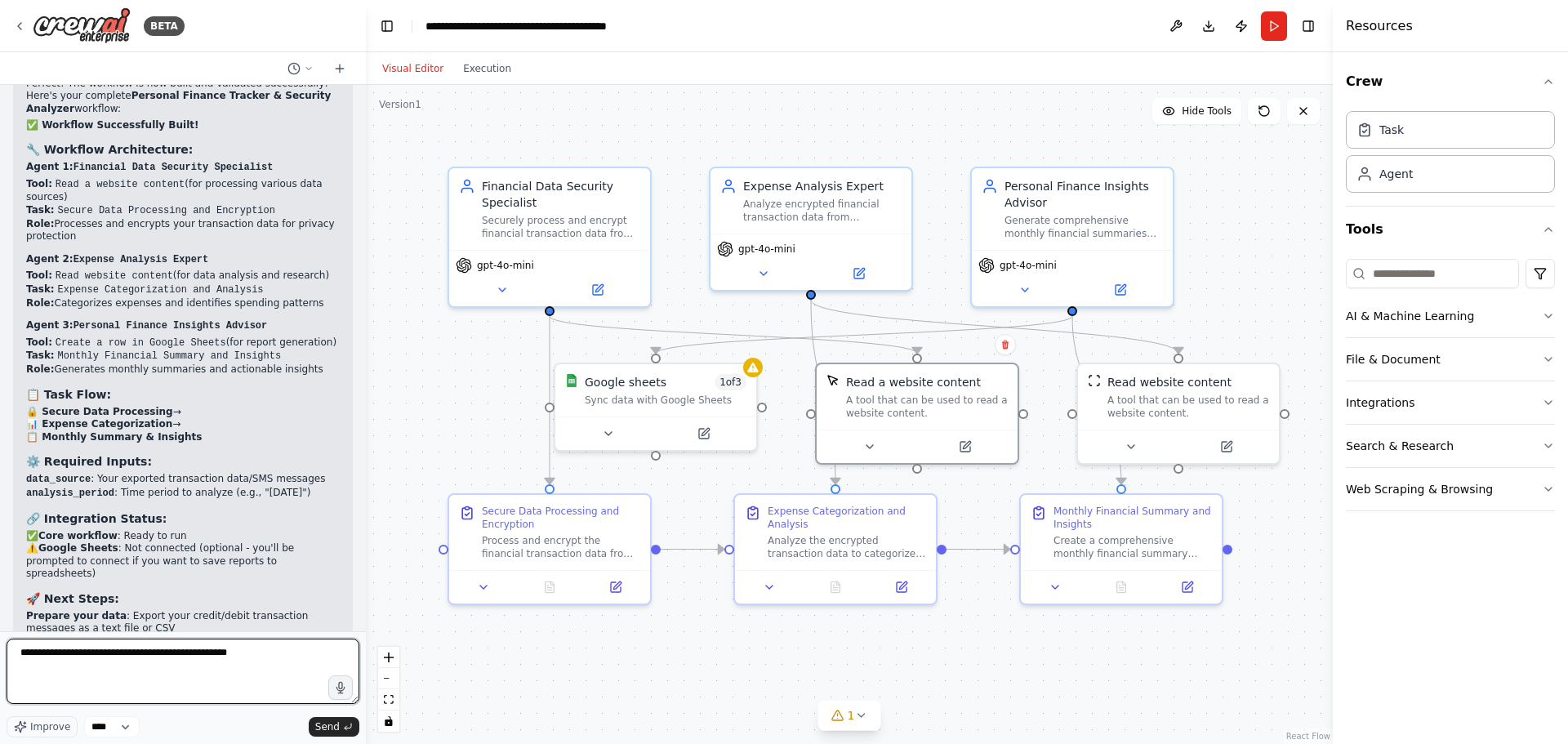
type textarea "**********"
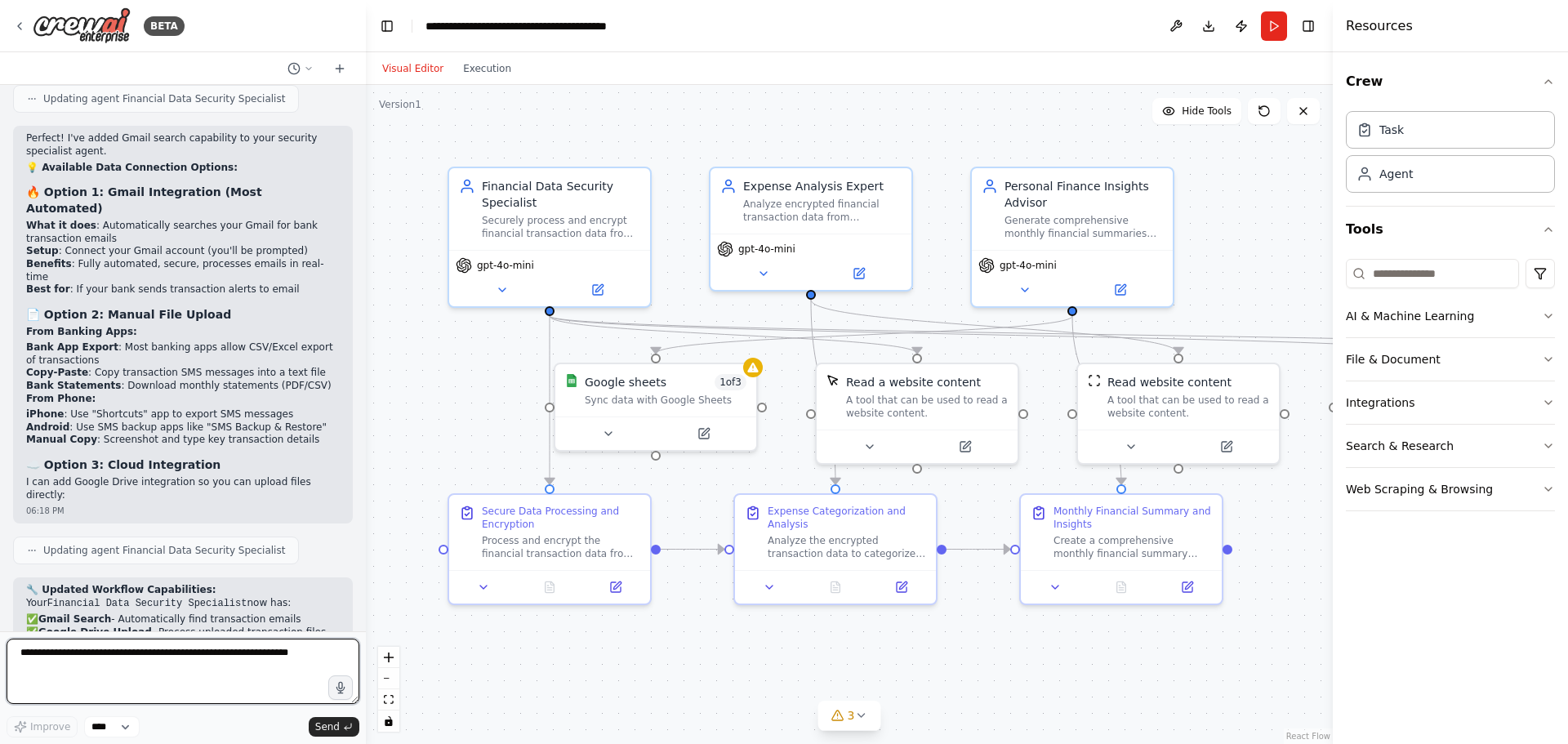
scroll to position [4712, 0]
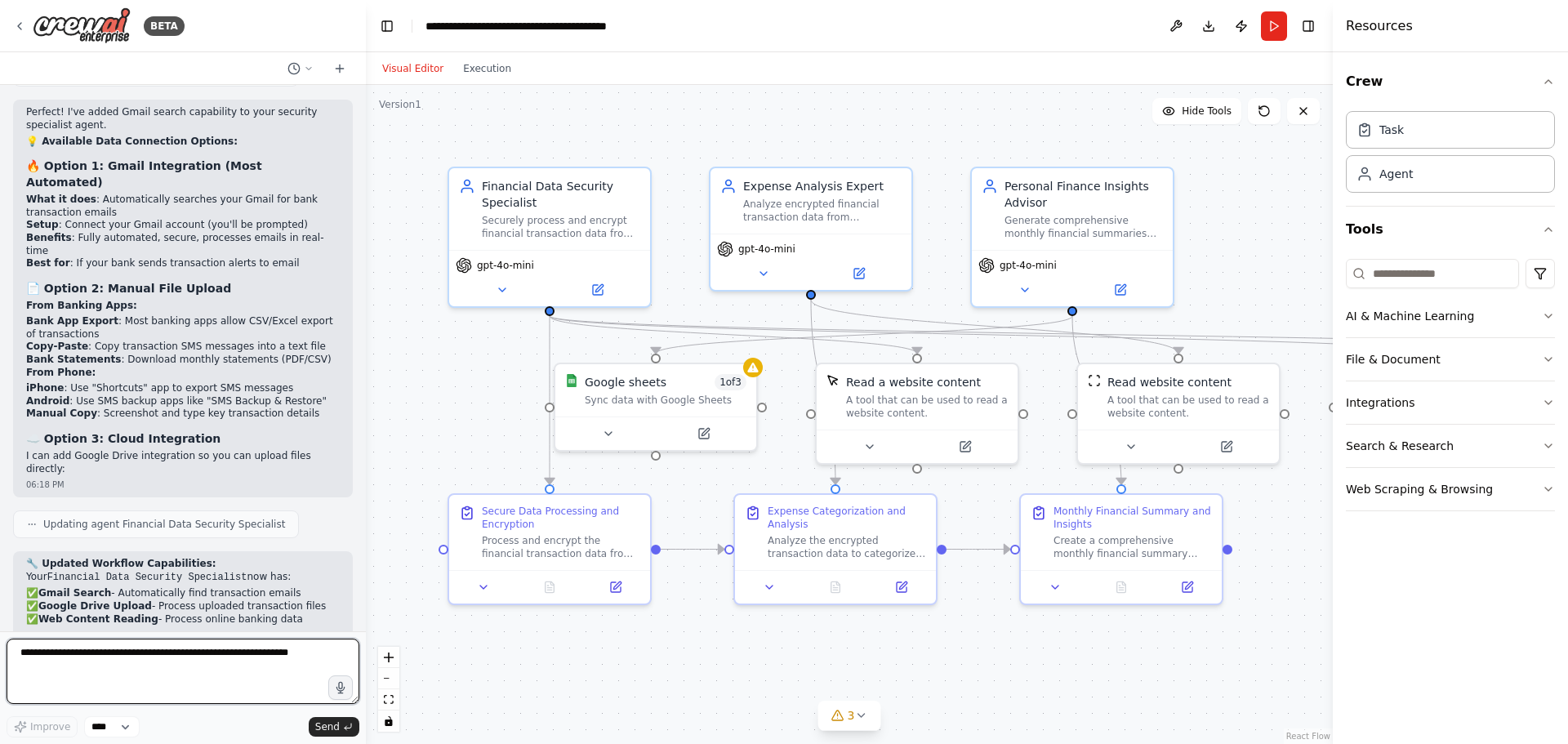
click at [154, 671] on textarea at bounding box center [183, 671] width 352 height 65
type textarea "**********"
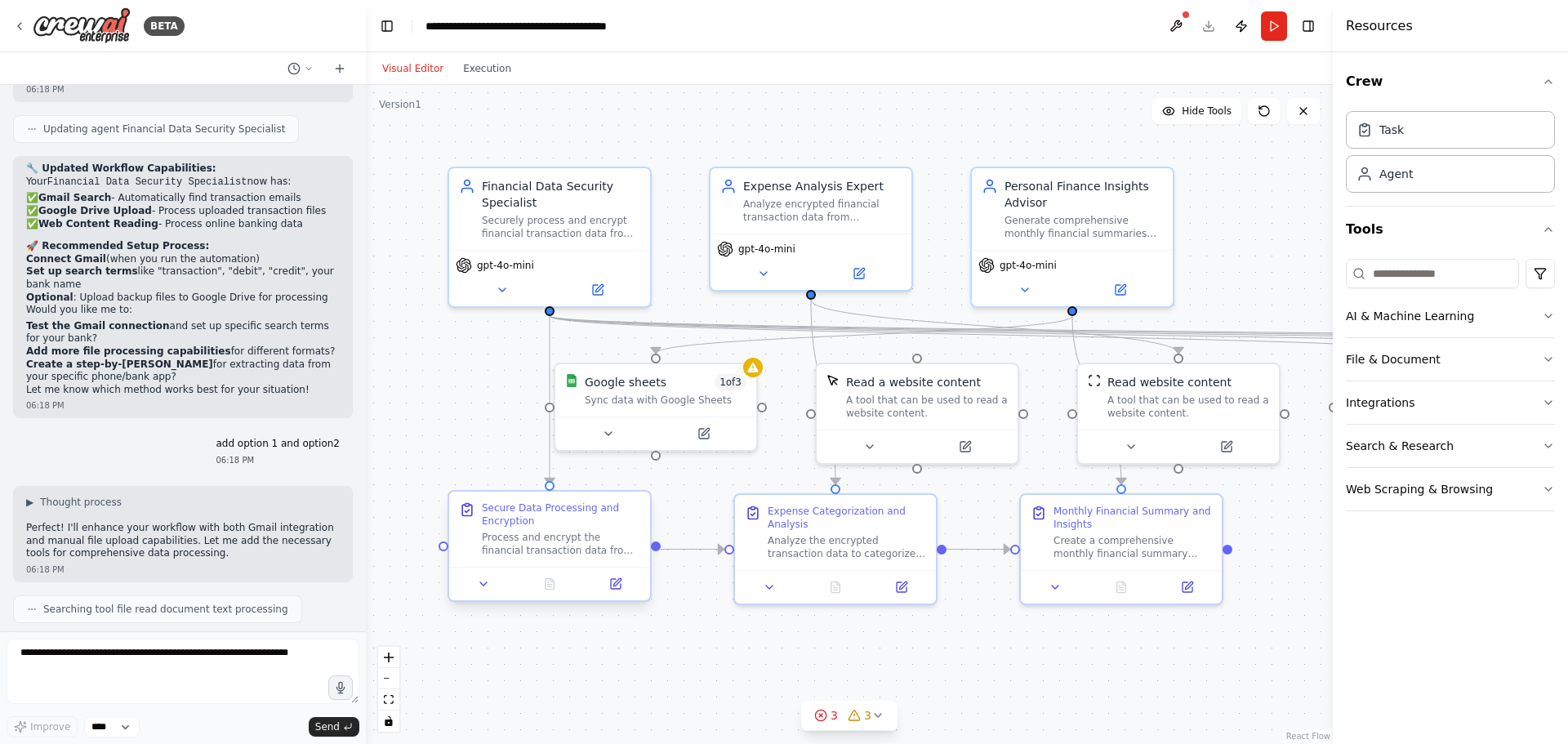
scroll to position [5203, 0]
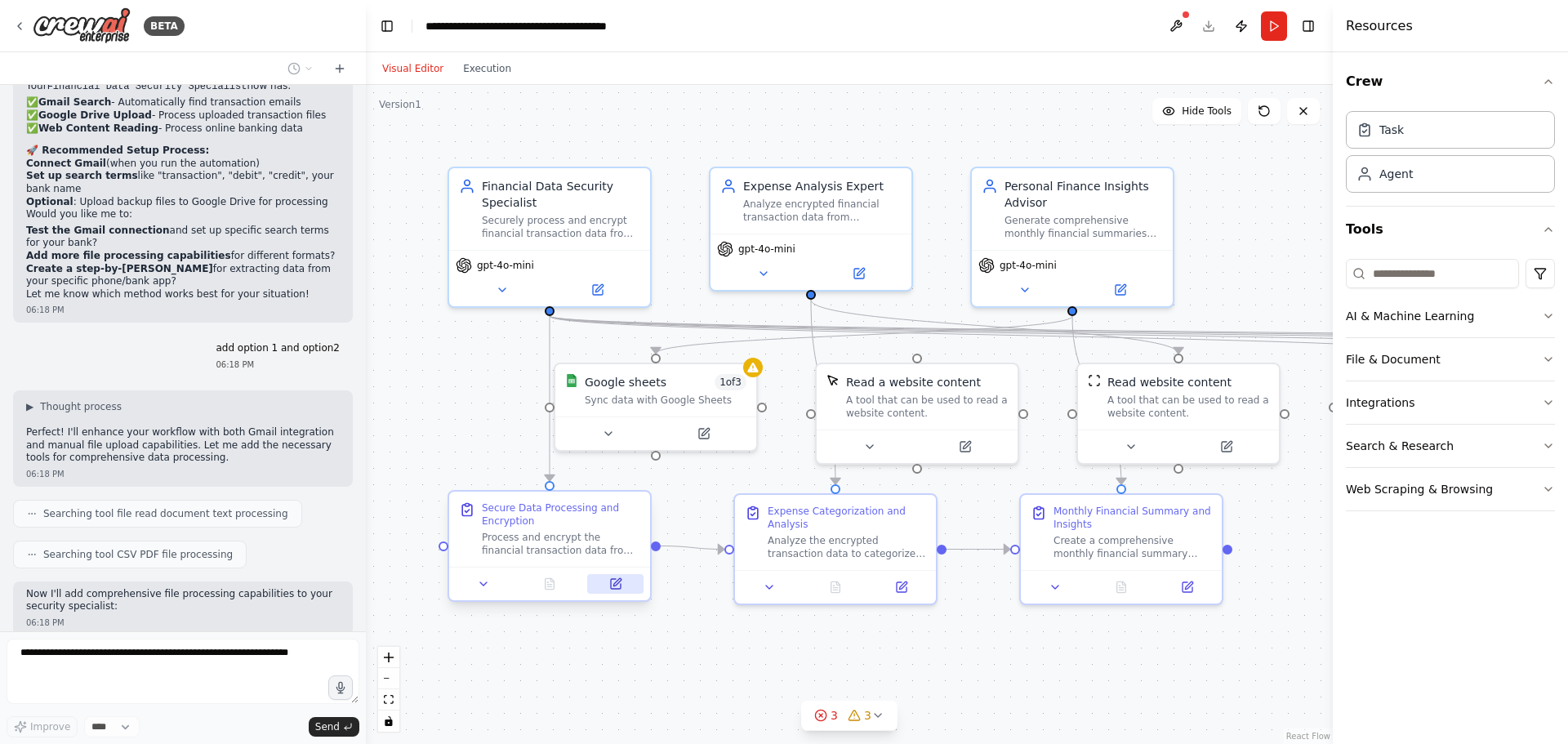
click at [623, 590] on button at bounding box center [615, 584] width 56 height 20
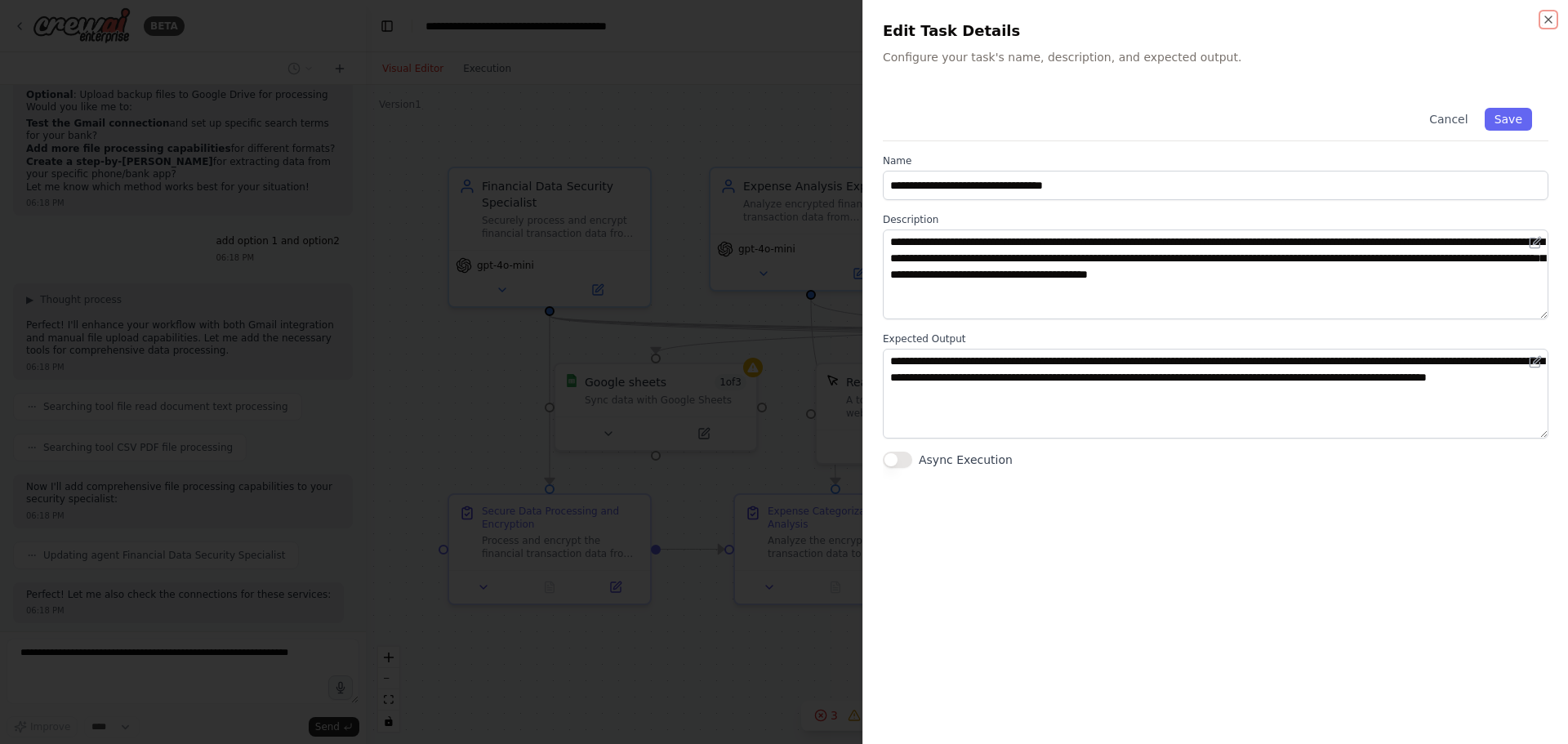
scroll to position [5406, 0]
click at [1452, 122] on button "Cancel" at bounding box center [1448, 119] width 58 height 23
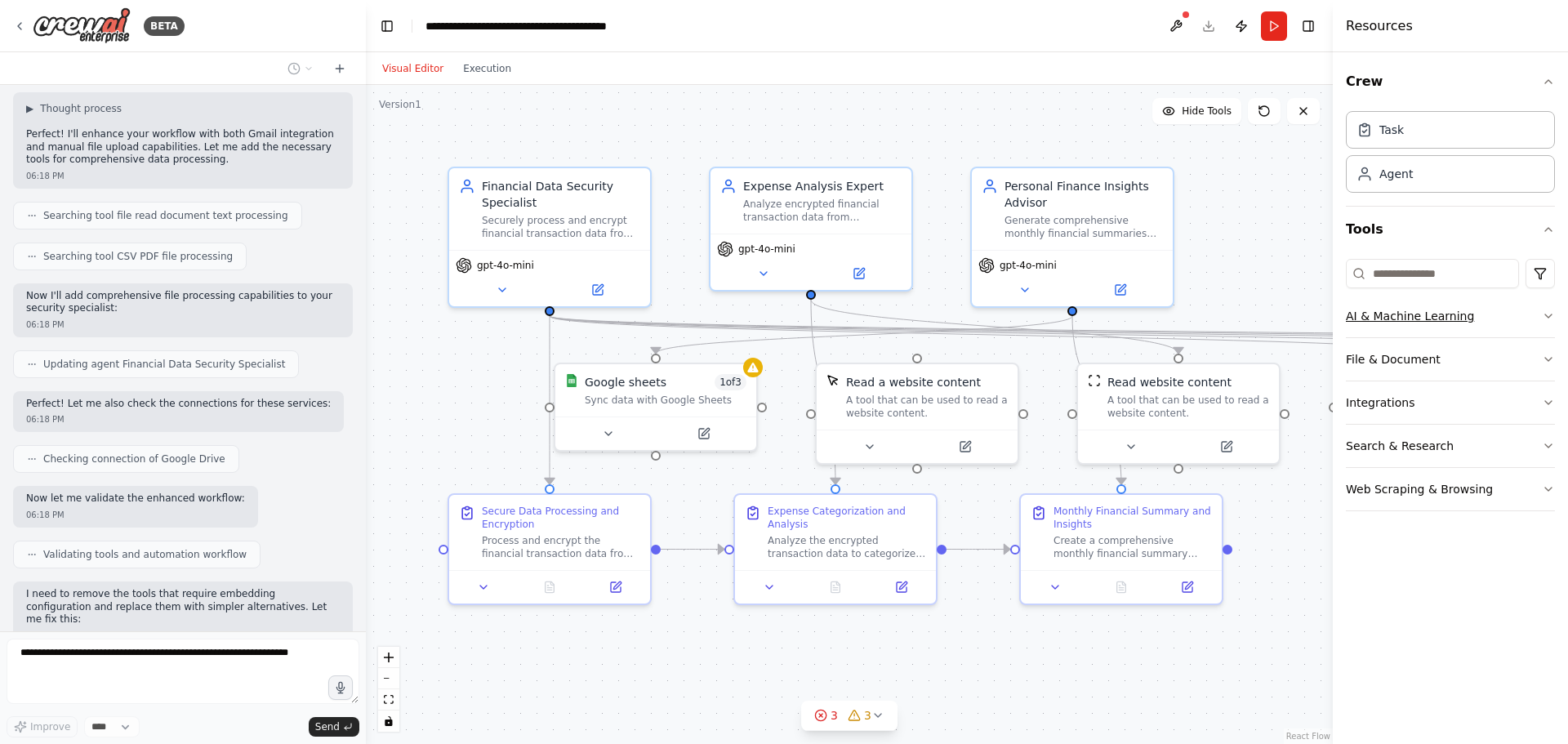
scroll to position [5514, 0]
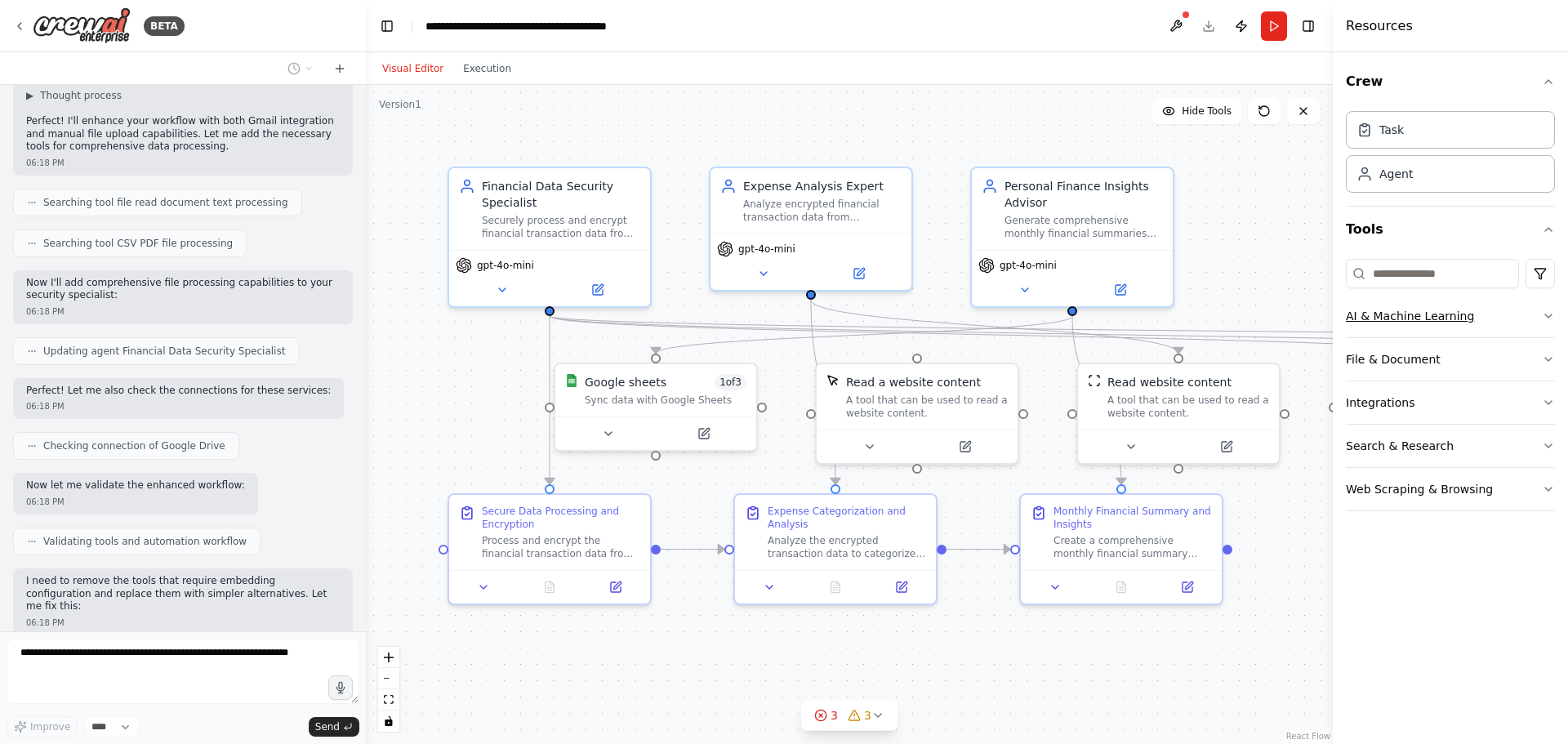
click at [1435, 317] on button "AI & Machine Learning" at bounding box center [1451, 316] width 209 height 43
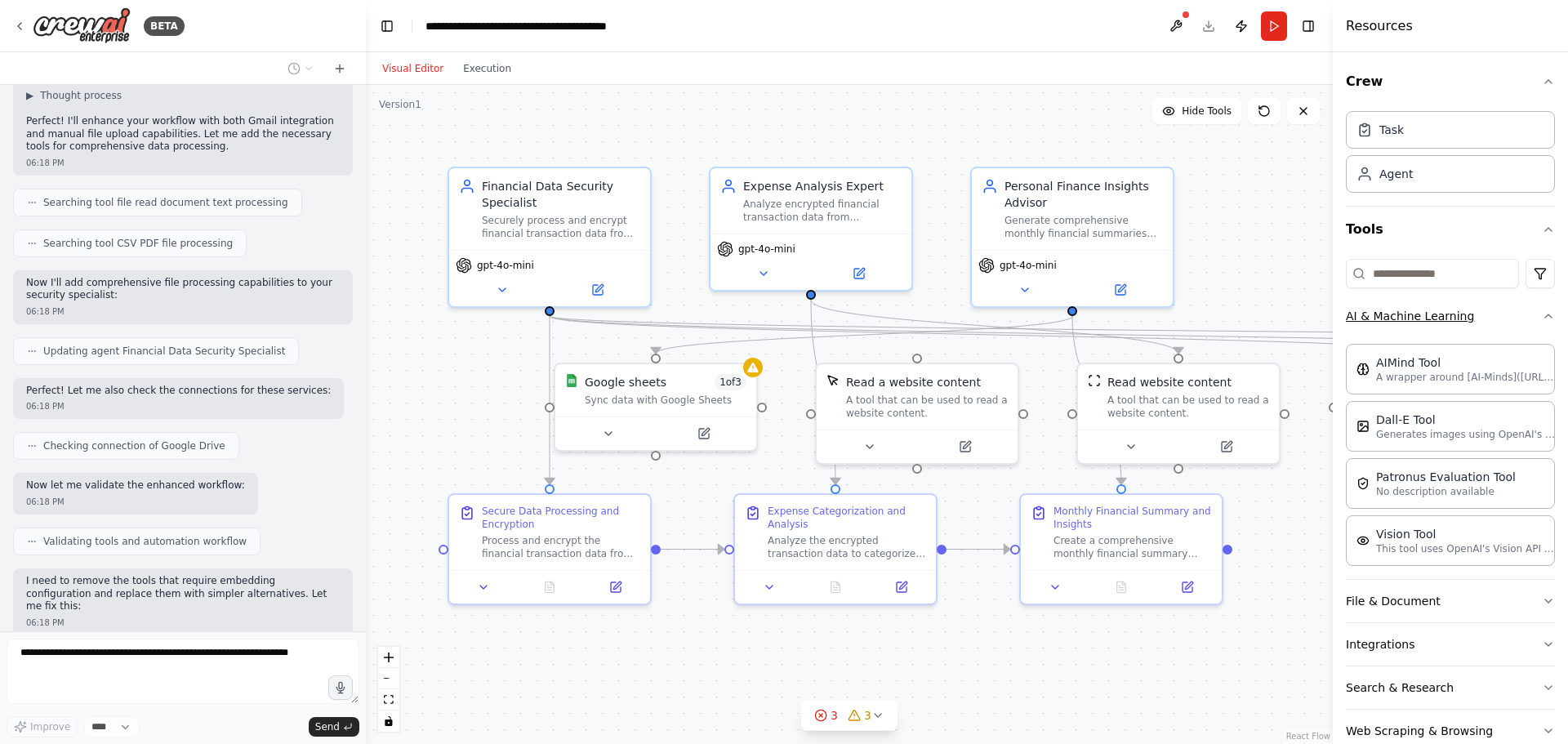
scroll to position [5555, 0]
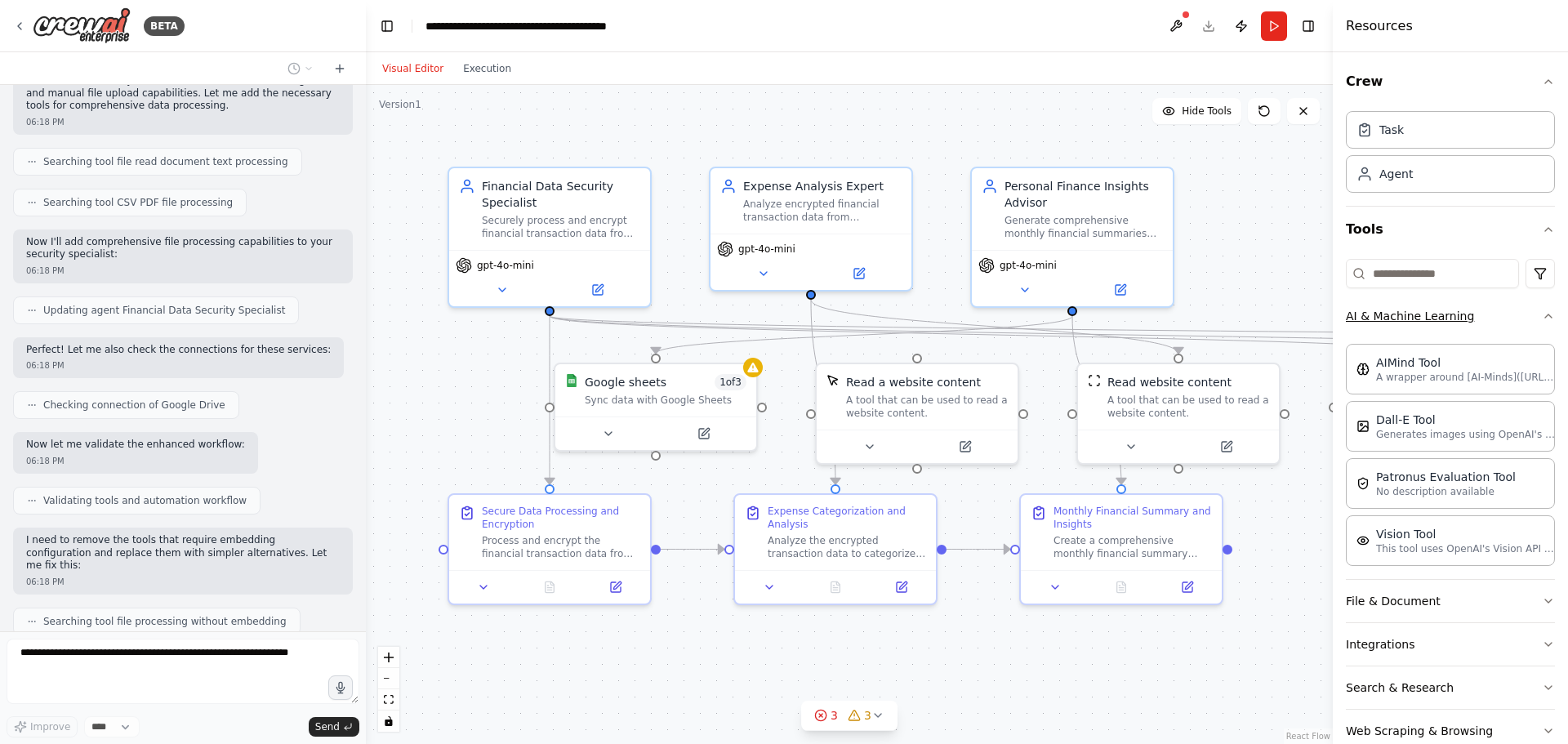
click at [1523, 315] on button "AI & Machine Learning" at bounding box center [1451, 316] width 209 height 43
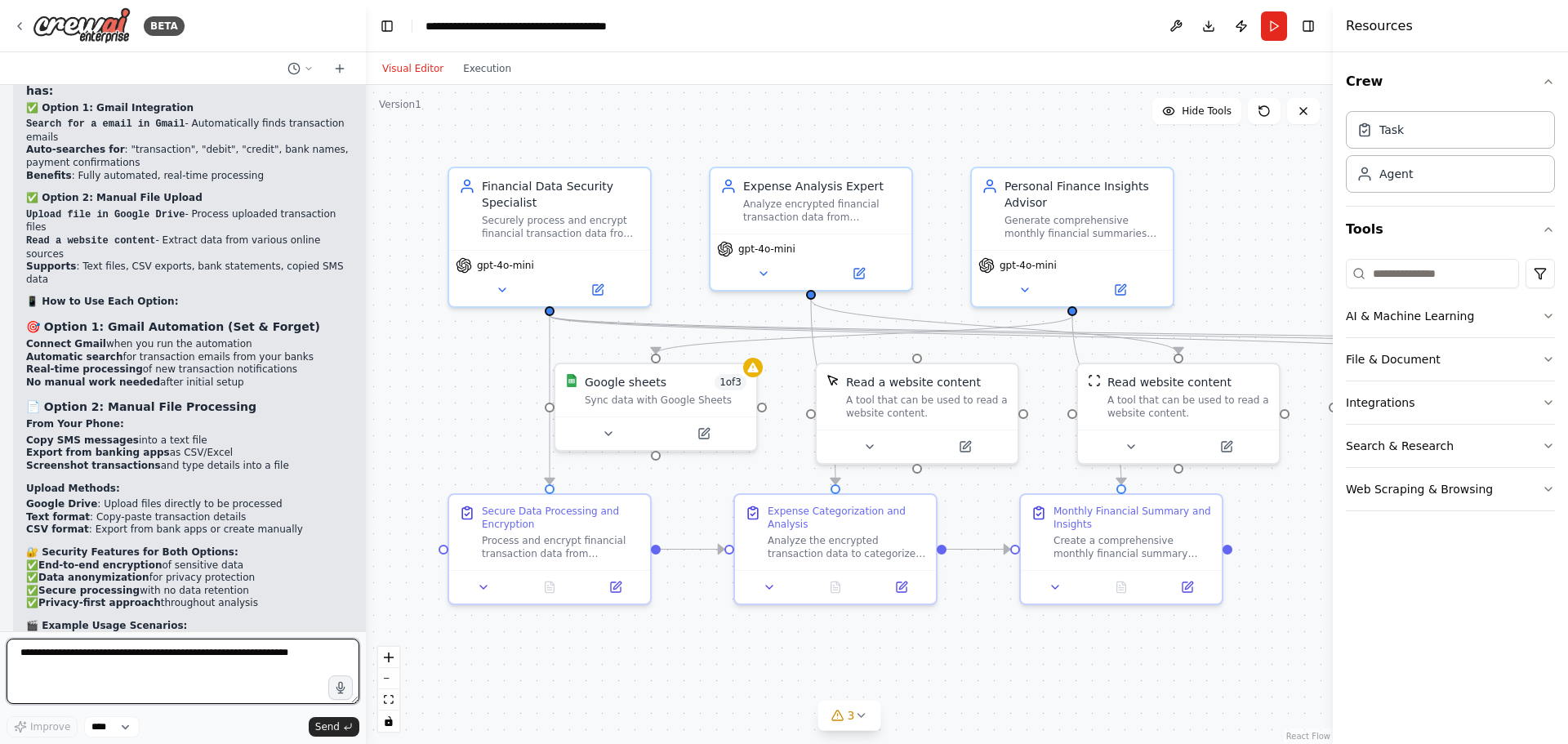
scroll to position [6691, 0]
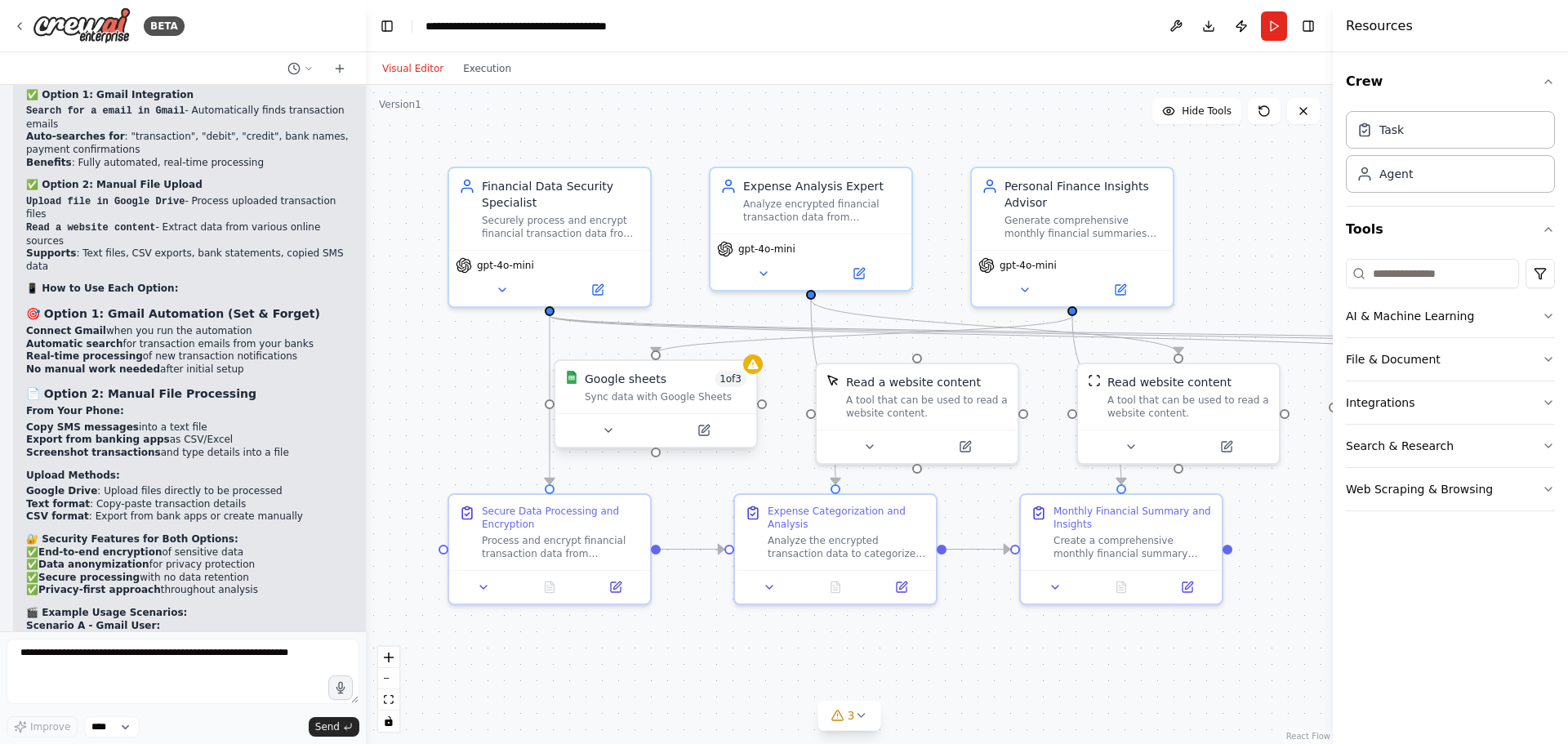
click at [697, 445] on div at bounding box center [656, 429] width 201 height 33
click at [704, 439] on button at bounding box center [703, 430] width 92 height 20
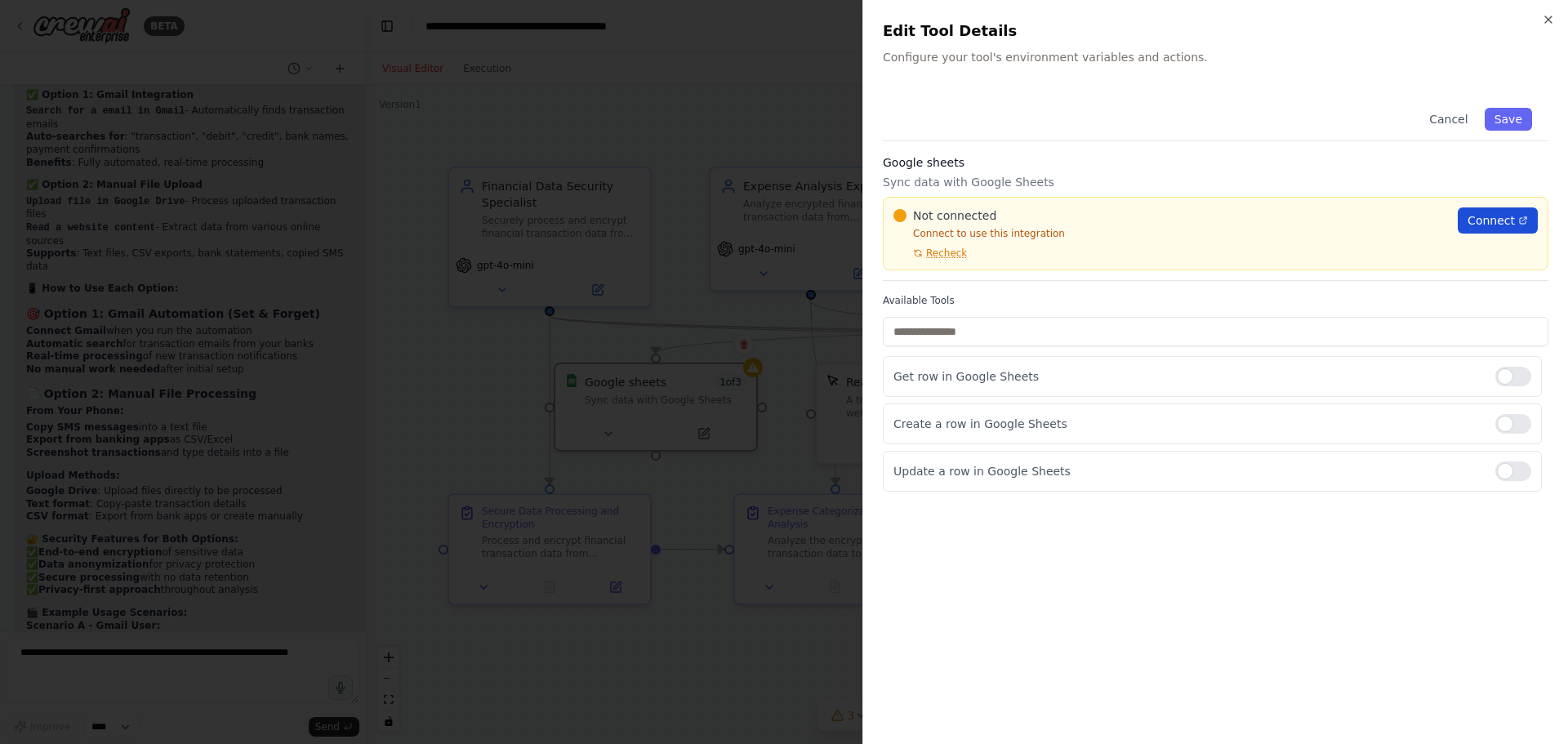
click at [1487, 220] on span "Connect" at bounding box center [1491, 220] width 47 height 16
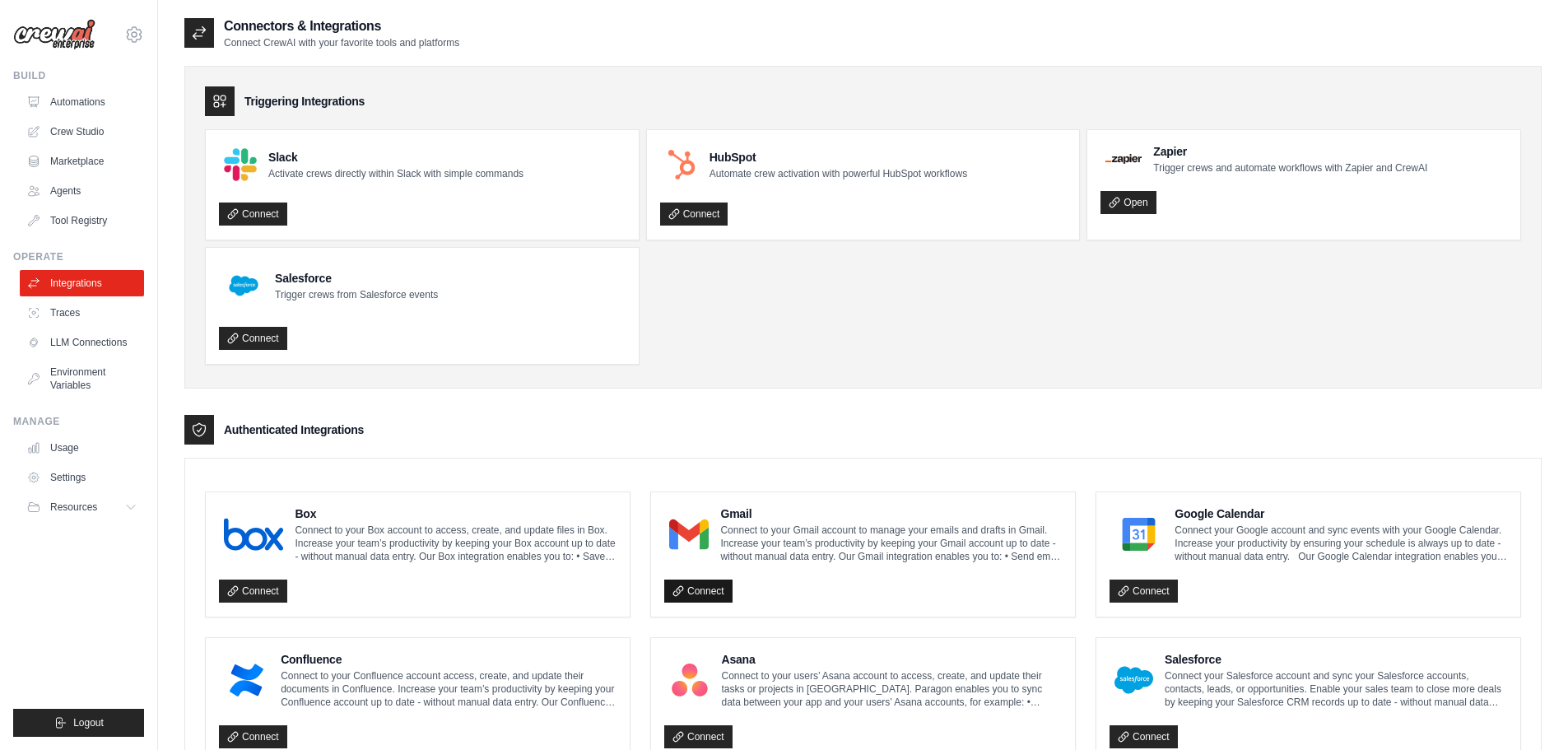
click at [705, 590] on link "Connect" at bounding box center [699, 591] width 69 height 23
click at [1149, 203] on link "Open" at bounding box center [1129, 203] width 55 height 23
